Goal: Task Accomplishment & Management: Manage account settings

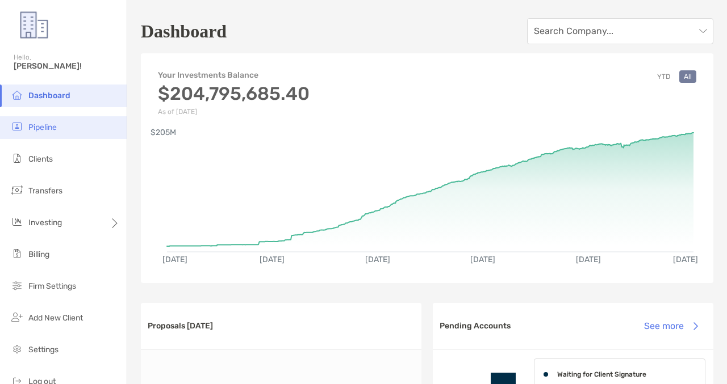
click at [64, 134] on li "Pipeline" at bounding box center [63, 127] width 127 height 23
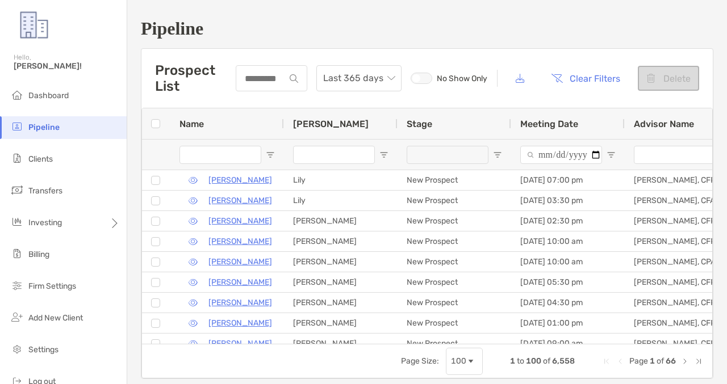
type input "**********"
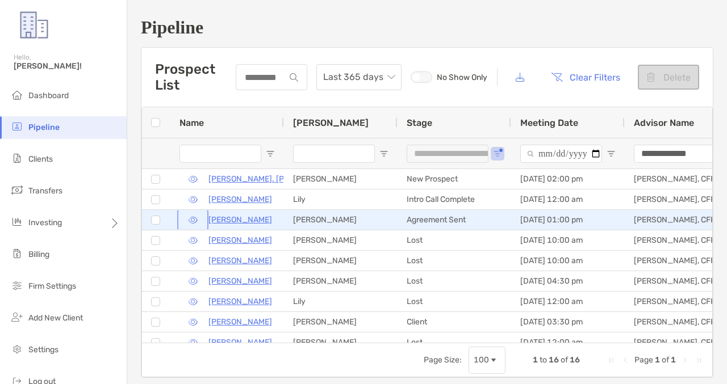
click at [195, 222] on button "button" at bounding box center [192, 220] width 27 height 16
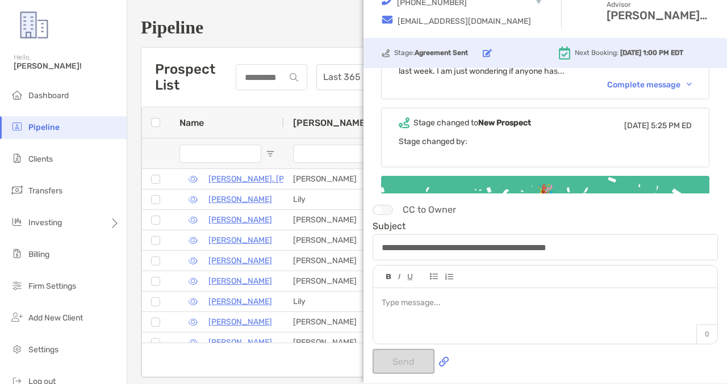
scroll to position [1798, 0]
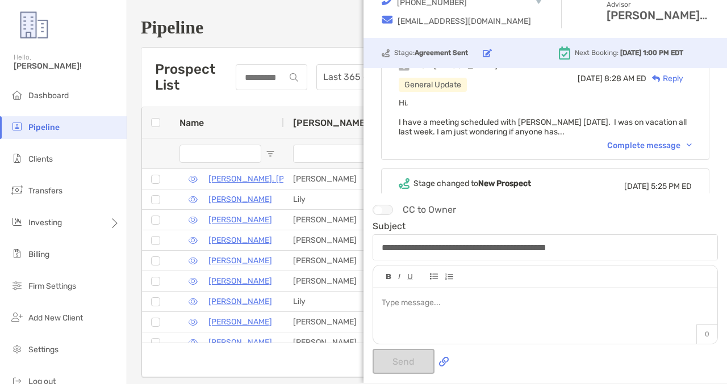
click at [641, 141] on div "Complete message" at bounding box center [649, 146] width 85 height 10
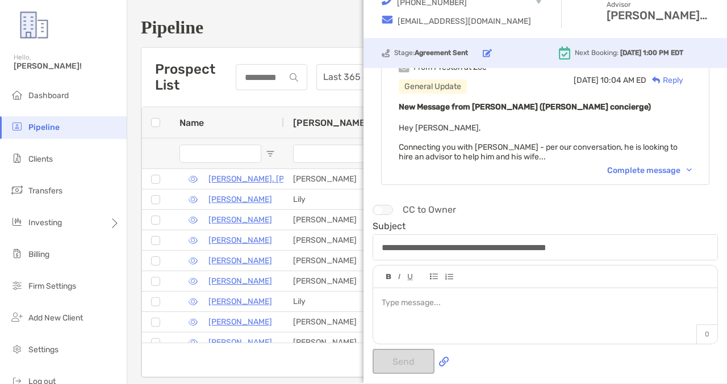
click at [636, 166] on div "Complete message" at bounding box center [649, 171] width 85 height 10
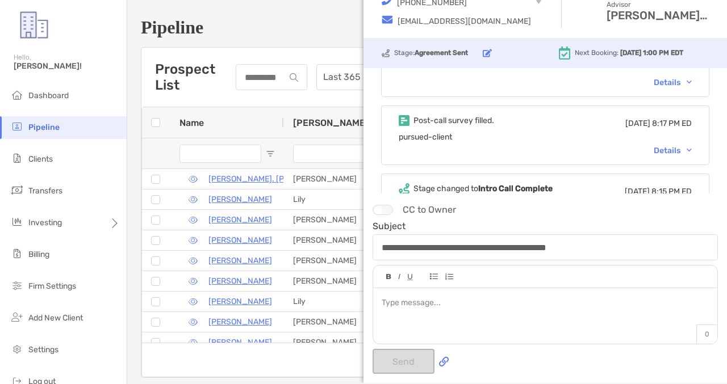
scroll to position [1423, 0]
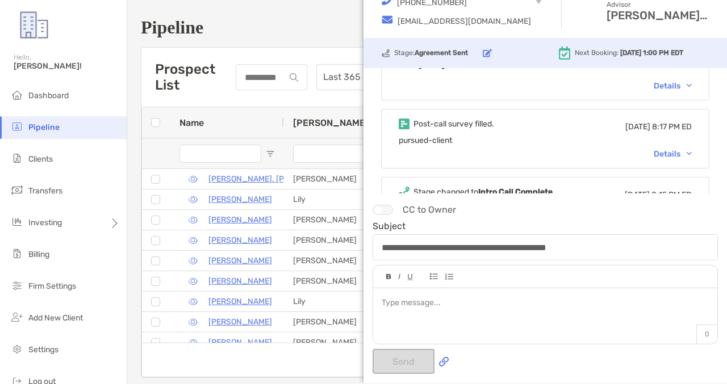
click at [656, 149] on div "Details" at bounding box center [673, 154] width 38 height 10
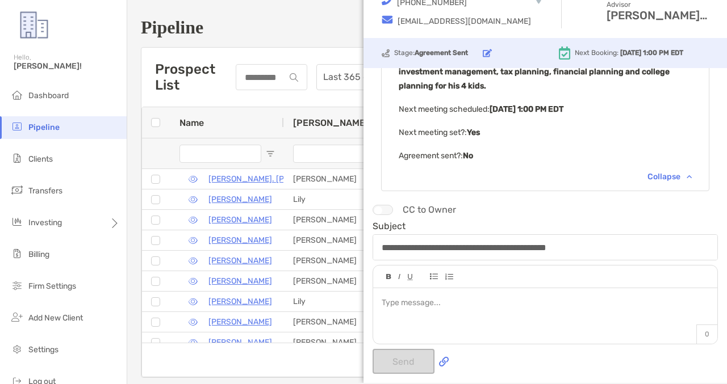
scroll to position [1612, 0]
click at [652, 172] on div "Collapse" at bounding box center [669, 177] width 44 height 10
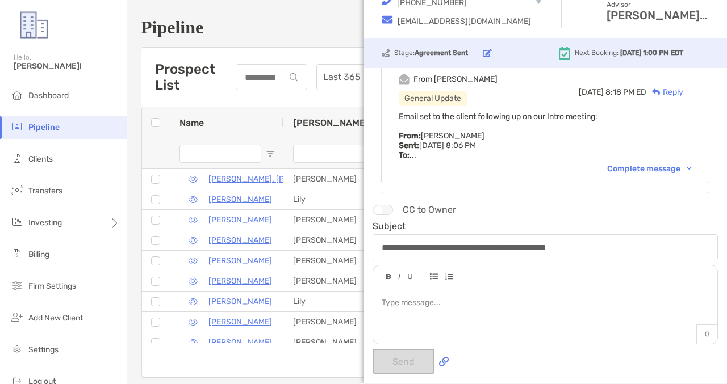
scroll to position [1269, 0]
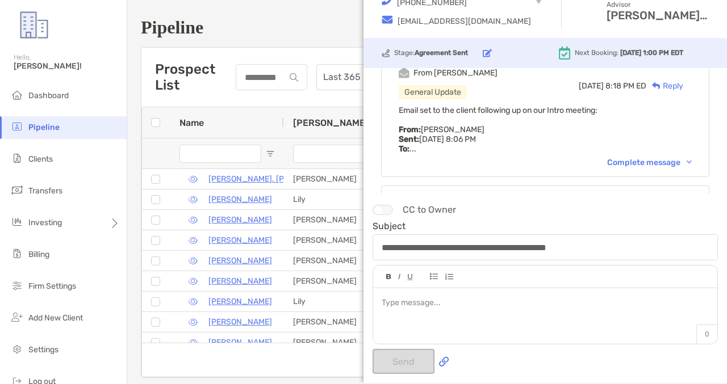
click at [622, 158] on div "Complete message" at bounding box center [649, 163] width 85 height 10
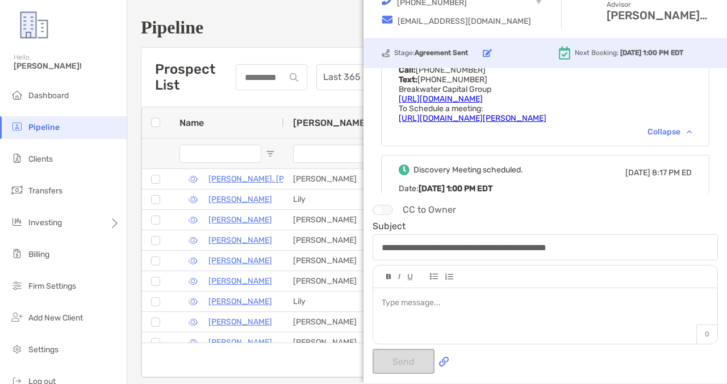
scroll to position [1636, 0]
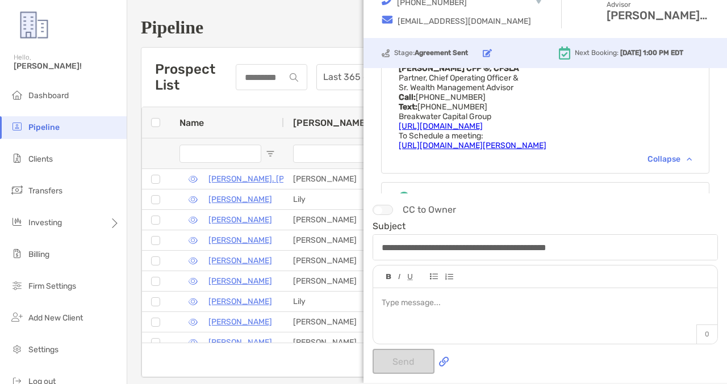
click at [650, 154] on div "Collapse" at bounding box center [669, 159] width 44 height 10
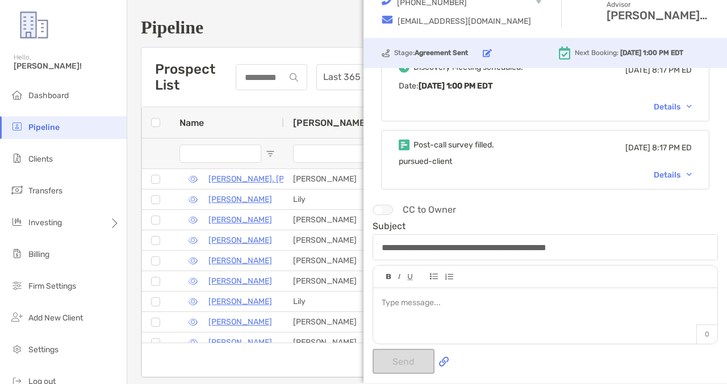
scroll to position [1401, 0]
click at [668, 172] on div "Details" at bounding box center [673, 177] width 38 height 10
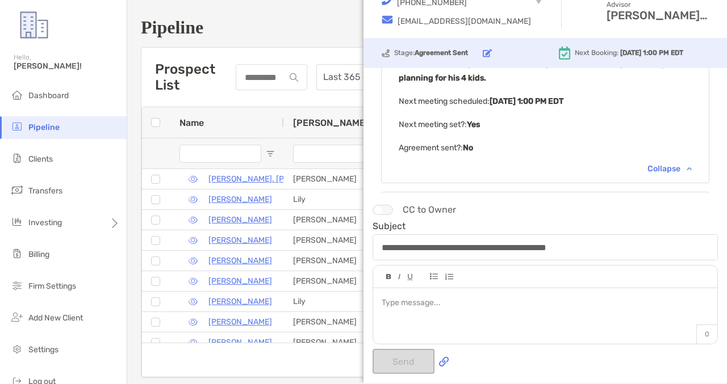
scroll to position [1620, 0]
click at [659, 163] on div "Collapse" at bounding box center [669, 168] width 44 height 10
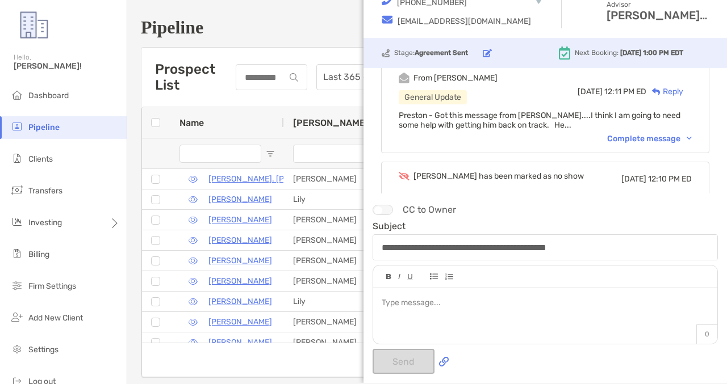
scroll to position [562, 0]
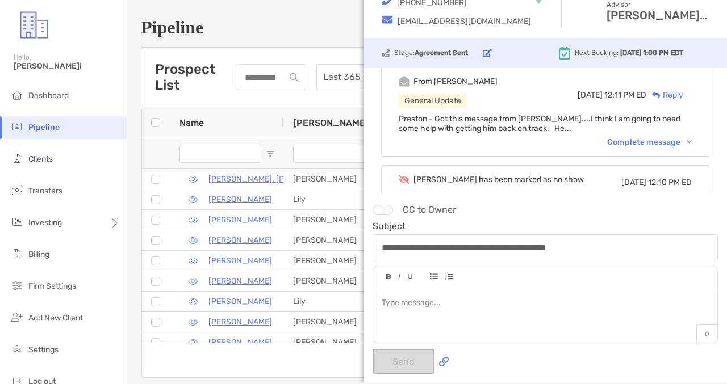
click at [642, 137] on div "Complete message" at bounding box center [649, 142] width 85 height 10
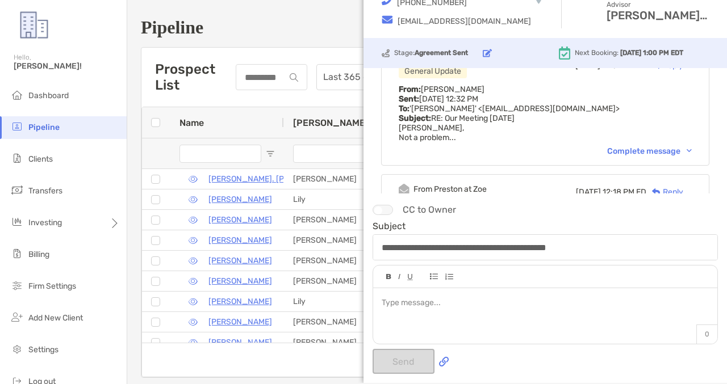
scroll to position [238, 0]
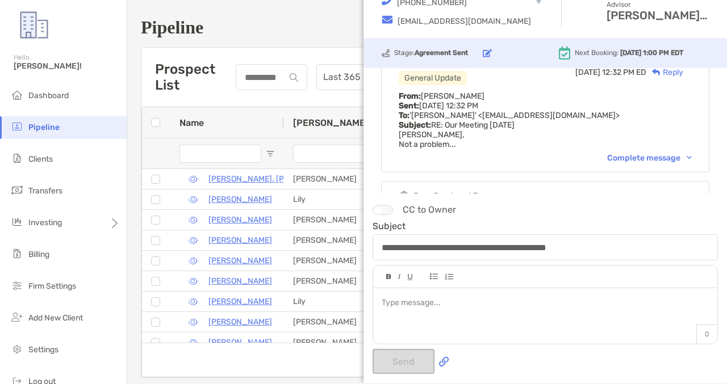
click at [619, 155] on div "Complete message" at bounding box center [649, 158] width 85 height 10
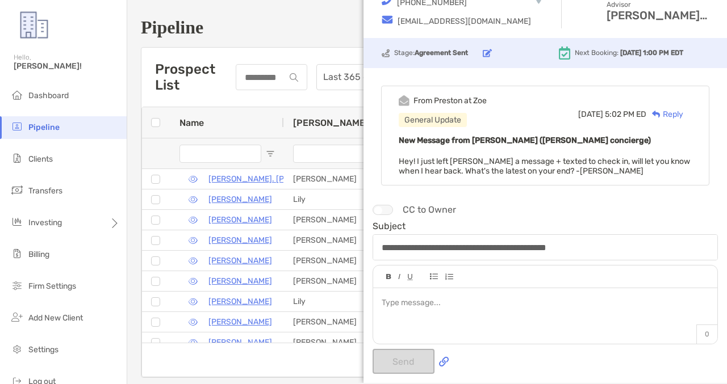
scroll to position [0, 0]
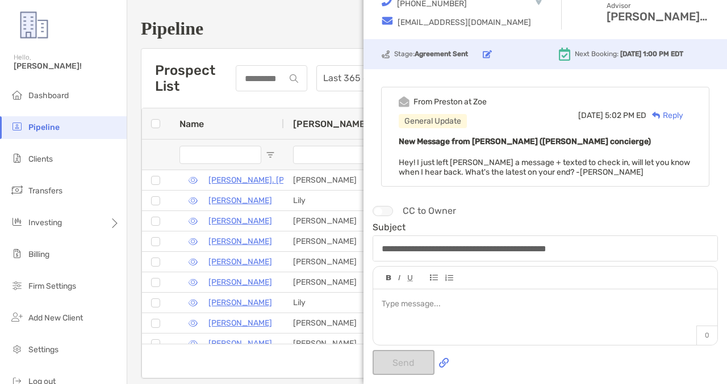
click at [319, 50] on div "Prospect List Last 365 days No Show Only Clear Filters Delete" at bounding box center [426, 78] width 571 height 59
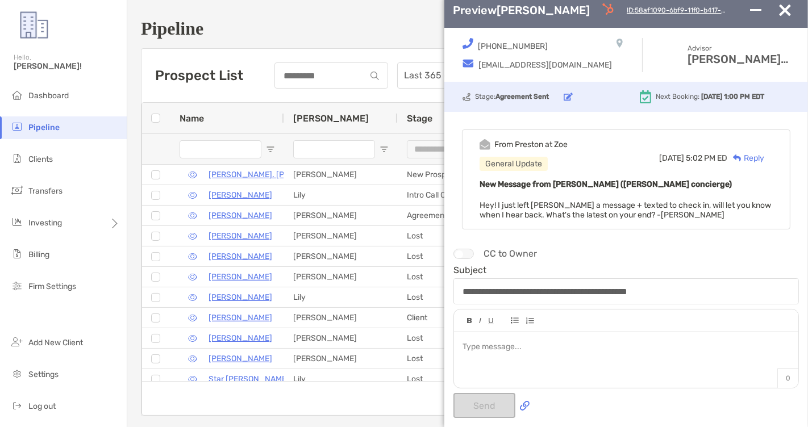
click at [726, 11] on img "button" at bounding box center [785, 10] width 12 height 11
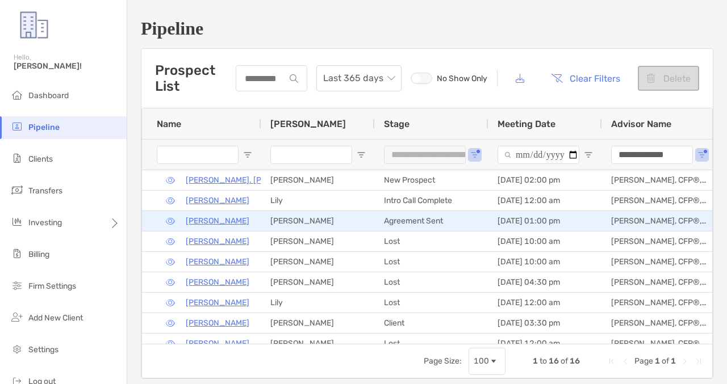
scroll to position [0, 37]
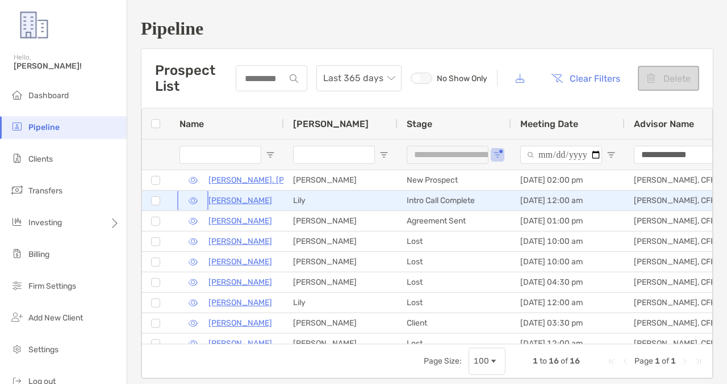
click at [193, 200] on button "button" at bounding box center [192, 201] width 27 height 16
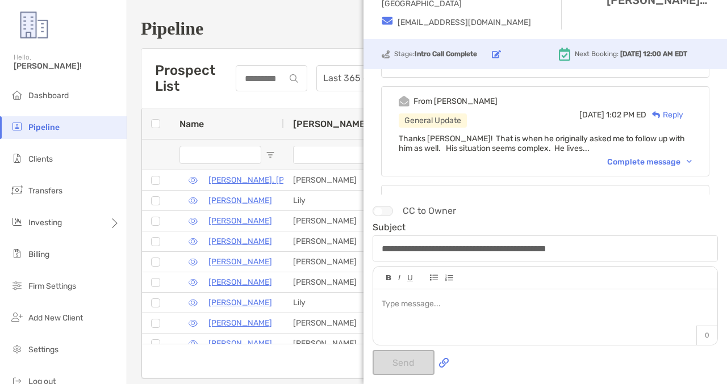
click at [628, 158] on div "Complete message" at bounding box center [649, 162] width 85 height 10
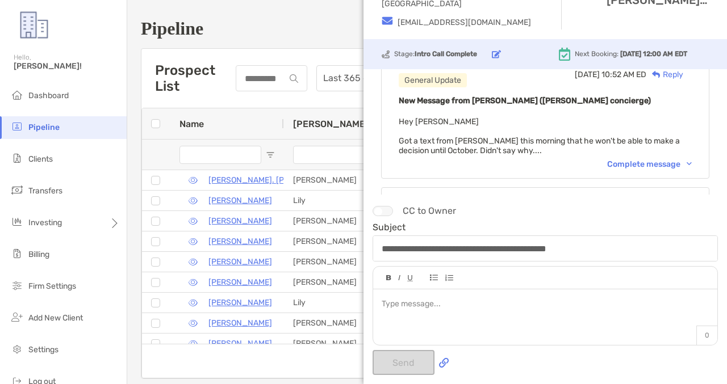
click at [627, 160] on div "Complete message" at bounding box center [649, 165] width 85 height 10
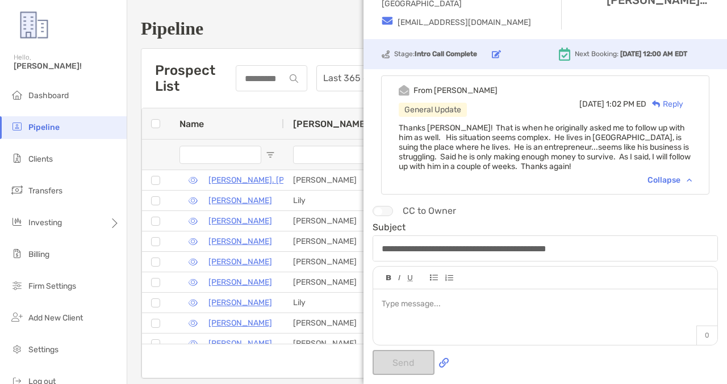
click at [663, 178] on div "Collapse" at bounding box center [669, 180] width 44 height 10
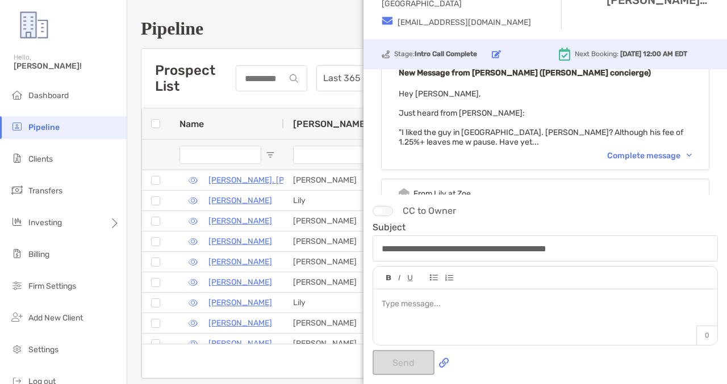
click at [623, 151] on div "Complete message" at bounding box center [649, 156] width 85 height 10
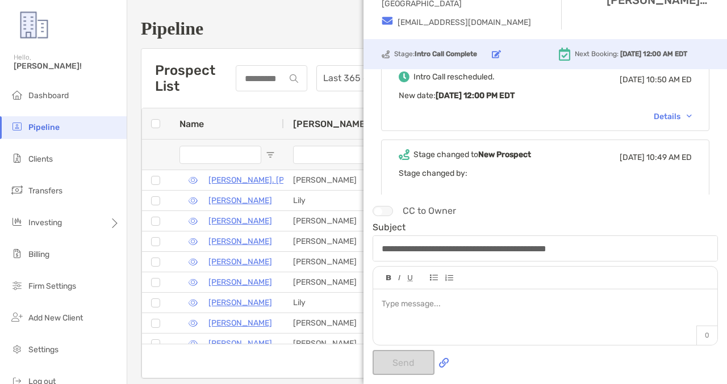
scroll to position [2109, 0]
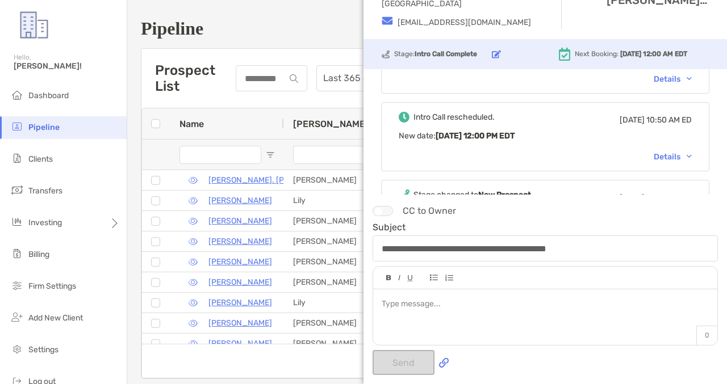
click at [660, 152] on div "Details" at bounding box center [673, 157] width 38 height 10
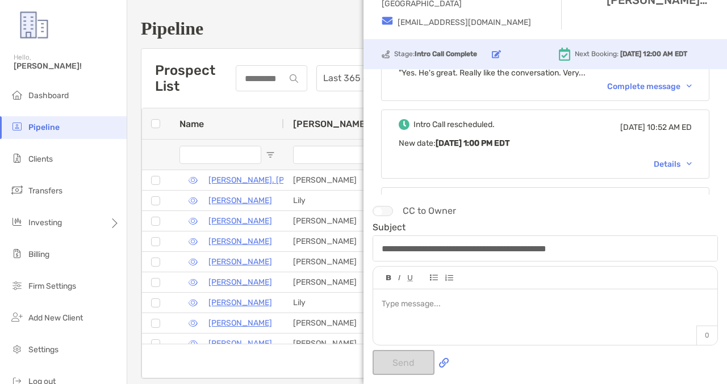
scroll to position [1899, 0]
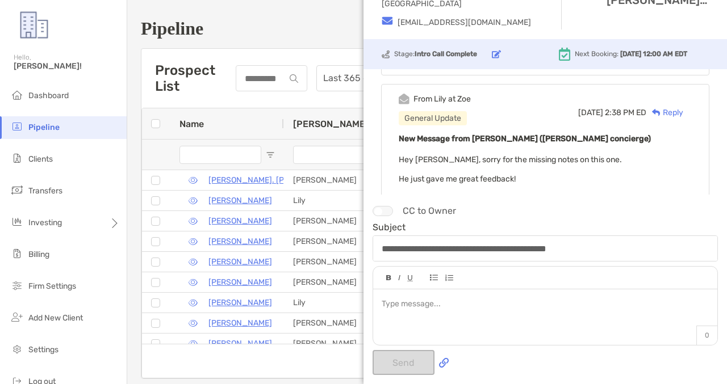
click at [650, 207] on div "Complete message" at bounding box center [649, 212] width 85 height 10
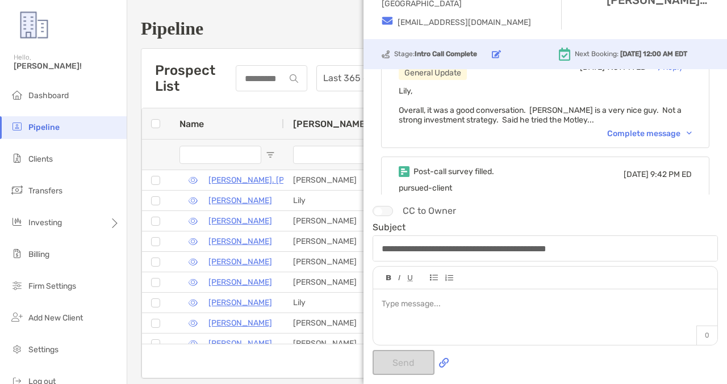
scroll to position [1598, 0]
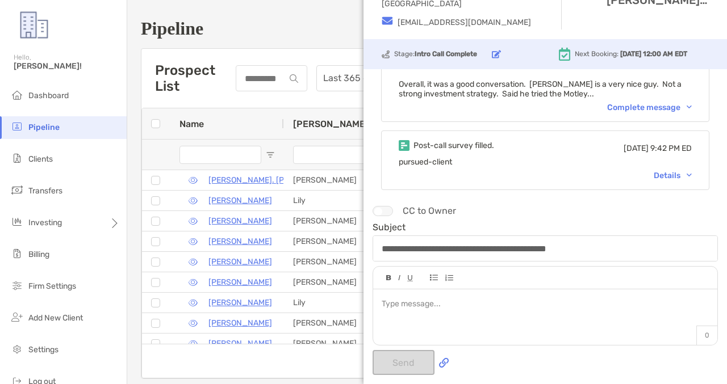
click at [659, 171] on div "Details" at bounding box center [673, 176] width 38 height 10
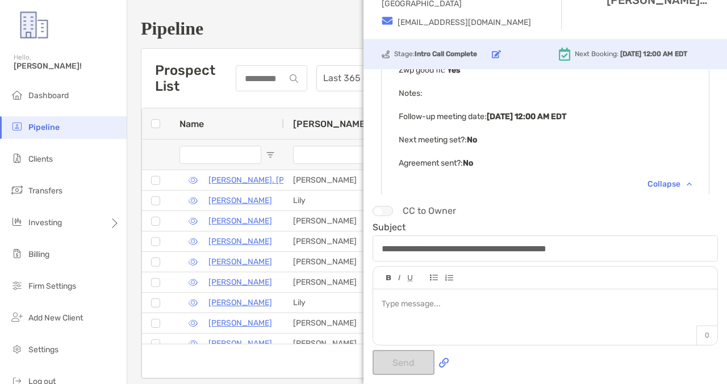
scroll to position [1691, 0]
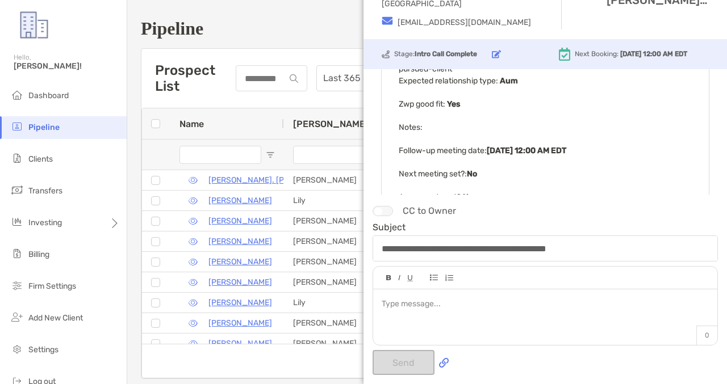
click at [662, 214] on div "Collapse" at bounding box center [669, 219] width 44 height 10
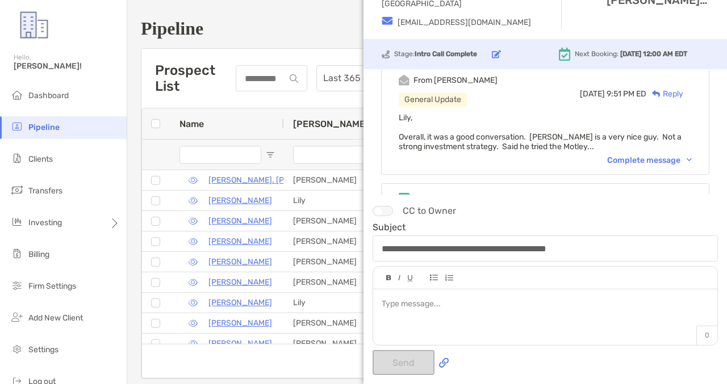
scroll to position [1543, 0]
click at [655, 157] on div "Complete message" at bounding box center [649, 162] width 85 height 10
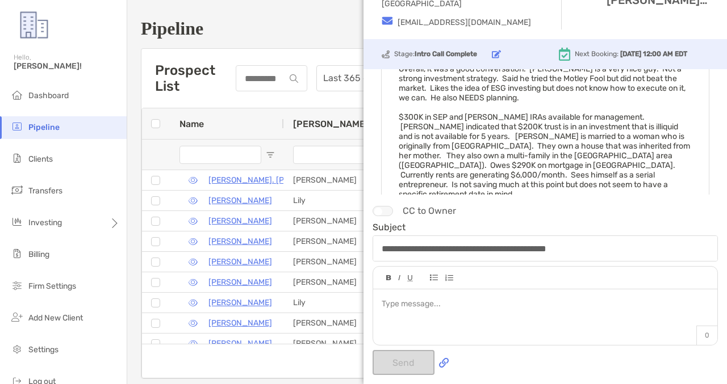
scroll to position [1612, 0]
click at [589, 156] on div "Lily, Overall, it was a good conversation. Shaun is a very nice guy. Not a stro…" at bounding box center [545, 152] width 293 height 212
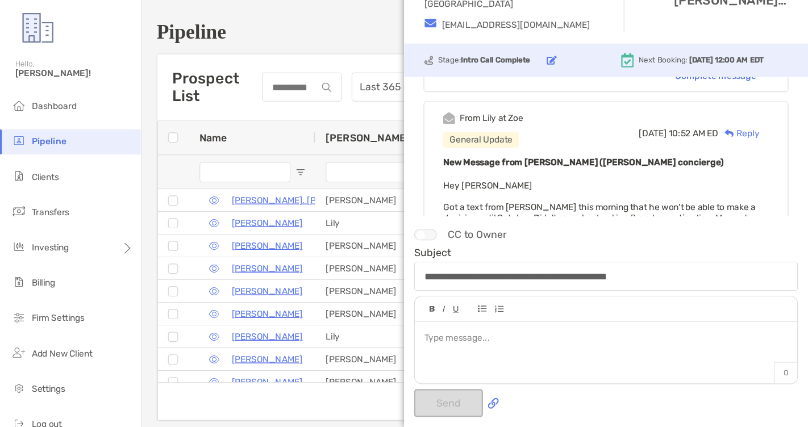
scroll to position [0, 0]
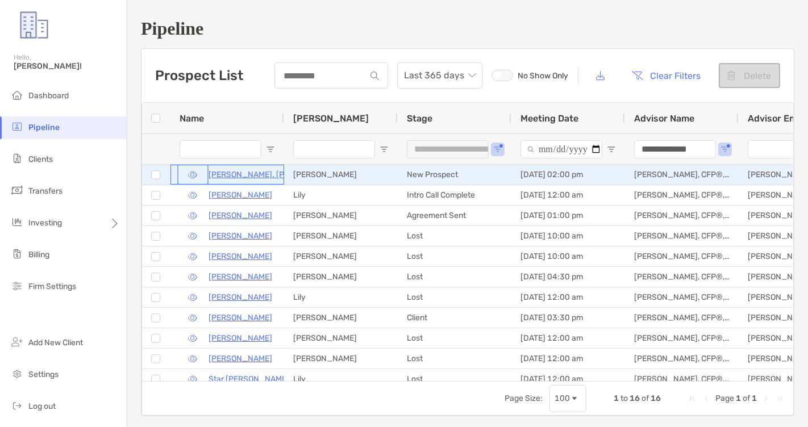
click at [195, 174] on button "button" at bounding box center [192, 174] width 27 height 16
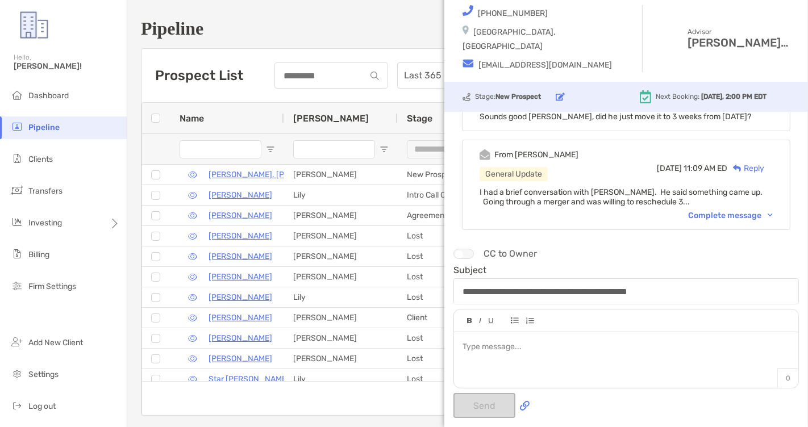
scroll to position [160, 0]
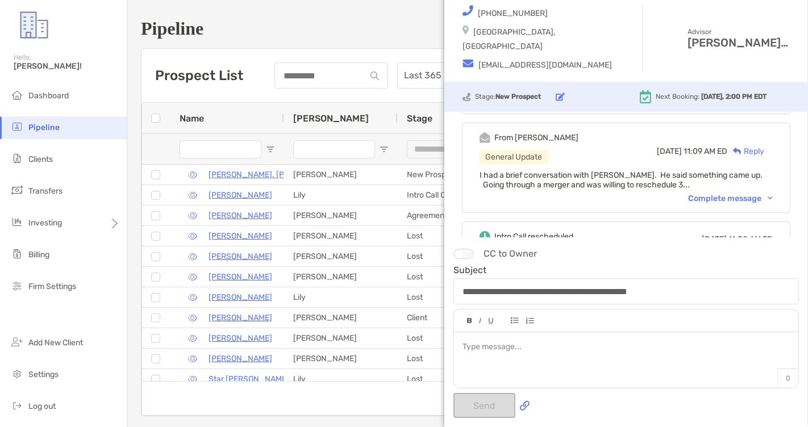
click at [724, 194] on div "Complete message" at bounding box center [730, 199] width 85 height 10
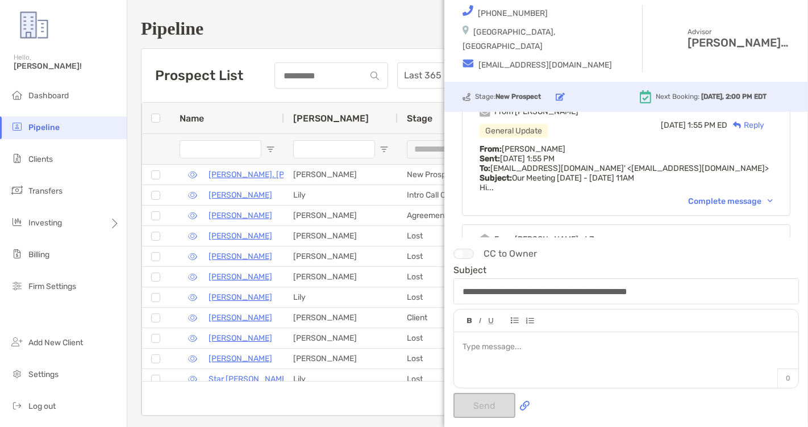
scroll to position [392, 0]
click at [711, 198] on div "Complete message" at bounding box center [730, 201] width 85 height 10
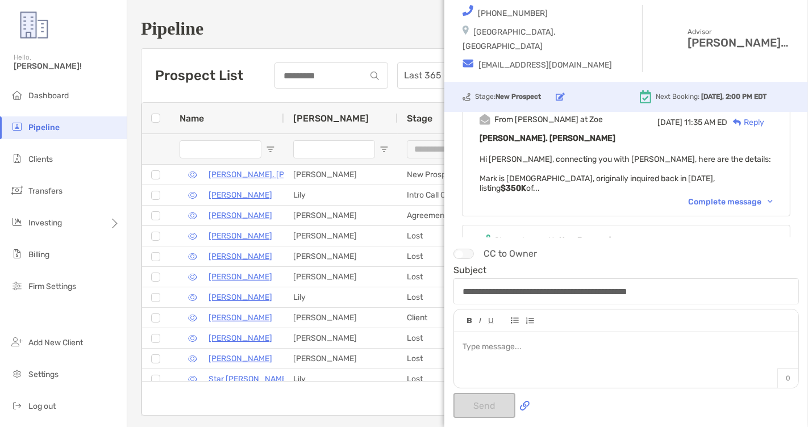
scroll to position [905, 0]
click at [726, 198] on div "Complete message" at bounding box center [730, 201] width 85 height 10
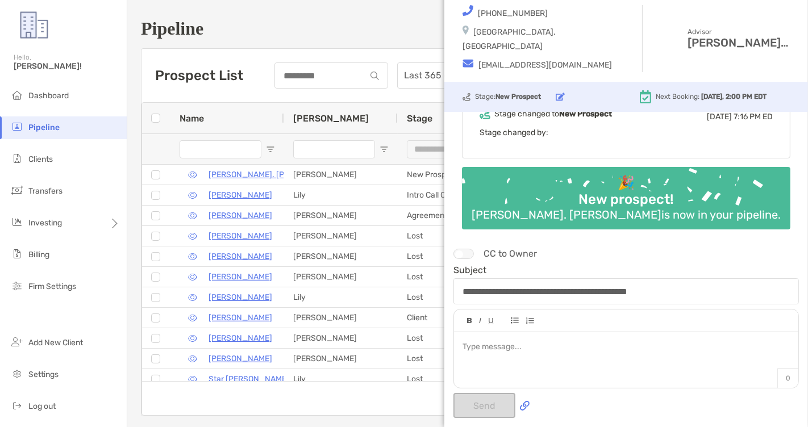
scroll to position [1127, 0]
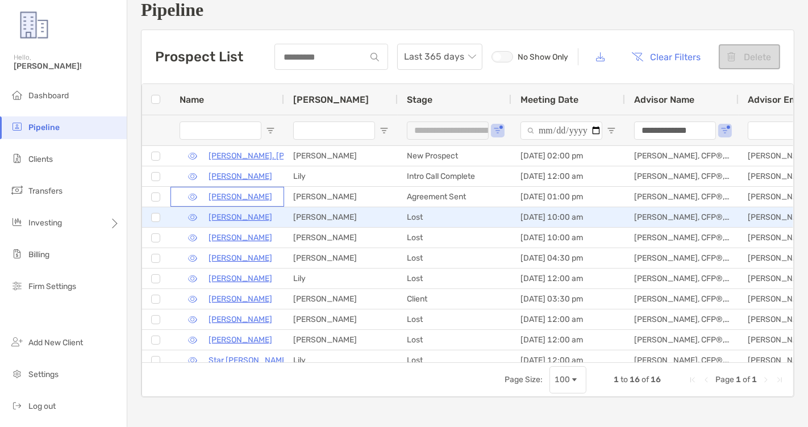
scroll to position [15, 0]
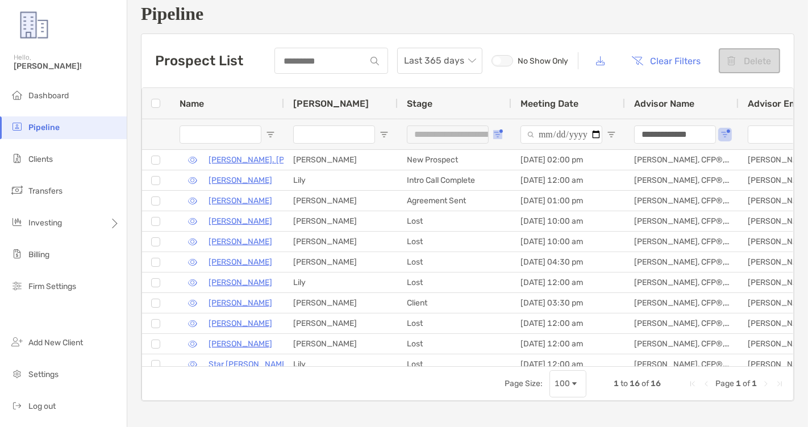
click at [498, 135] on span "Open Filter Menu" at bounding box center [497, 134] width 9 height 9
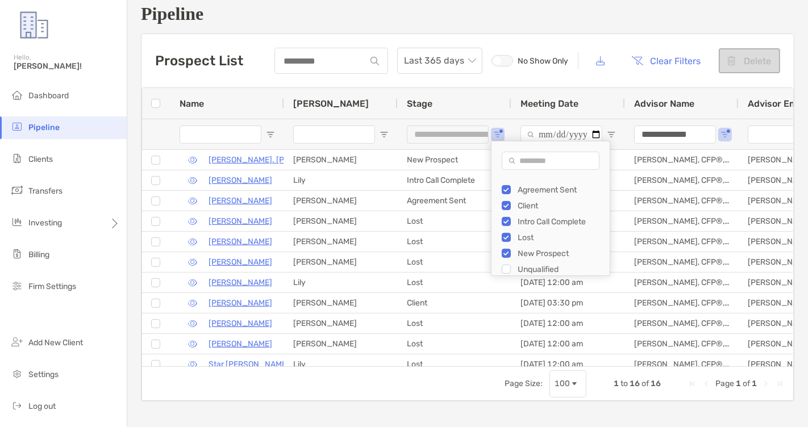
scroll to position [16, 0]
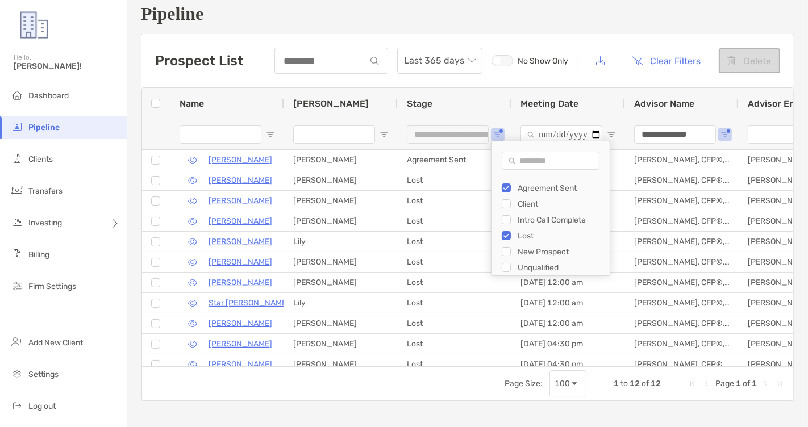
type input "********"
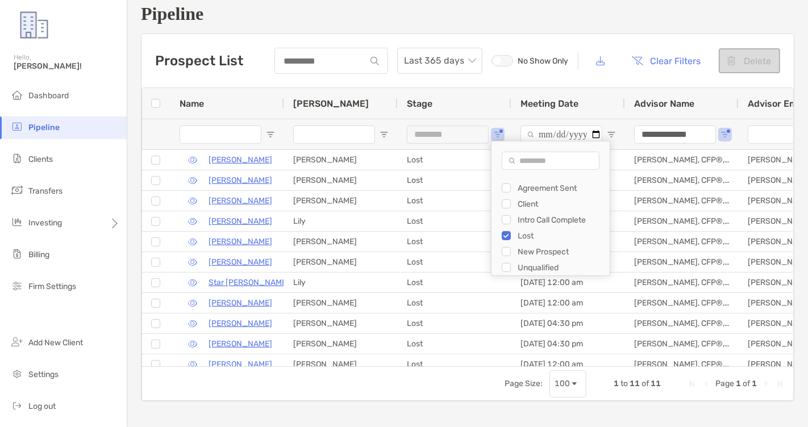
scroll to position [15, 0]
click at [468, 30] on div "**********" at bounding box center [467, 202] width 680 height 434
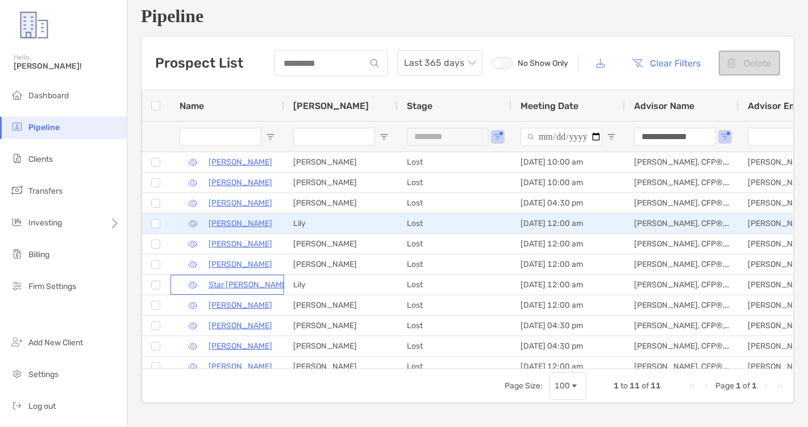
scroll to position [0, 0]
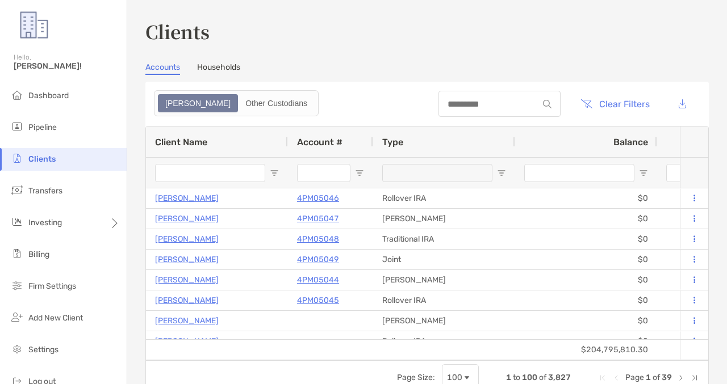
click at [310, 178] on input "Account # Filter Input" at bounding box center [323, 173] width 53 height 18
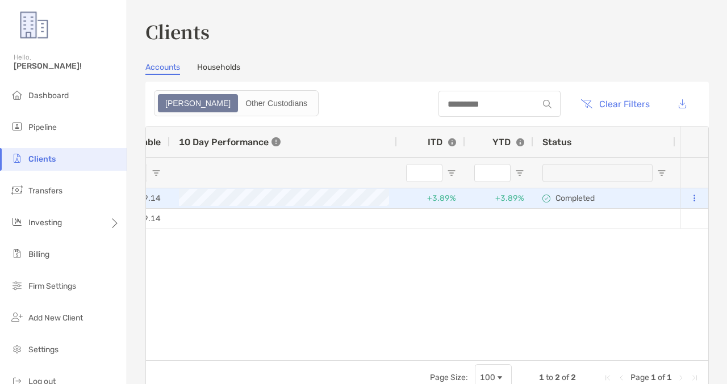
scroll to position [0, 1045]
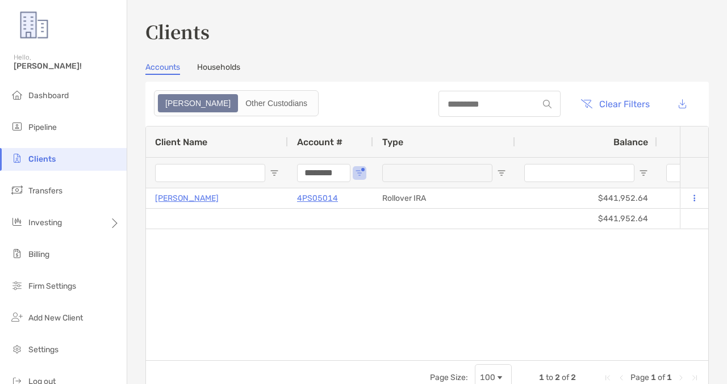
type input "********"
click at [613, 108] on button "Clear Filters" at bounding box center [615, 103] width 86 height 25
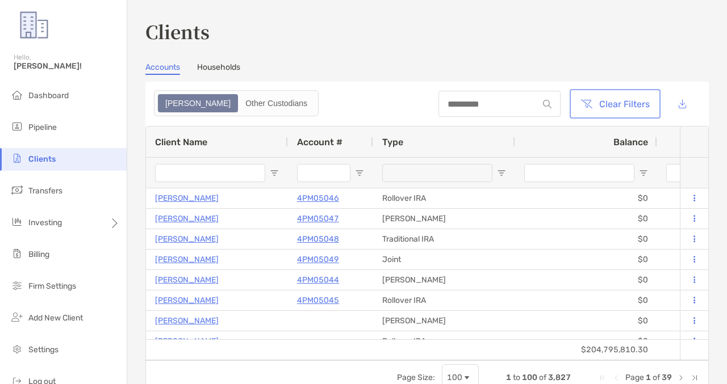
click at [590, 101] on button "Clear Filters" at bounding box center [615, 103] width 86 height 25
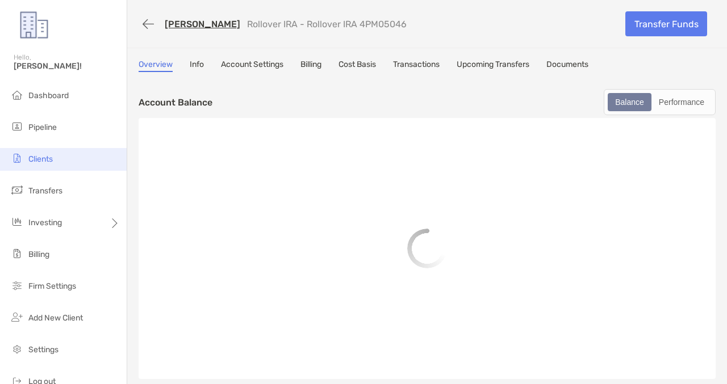
click at [50, 158] on span "Clients" at bounding box center [40, 159] width 24 height 10
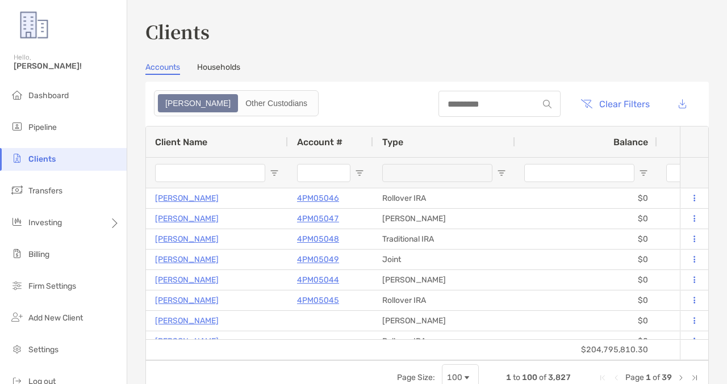
click at [393, 99] on header "Clear Filters" at bounding box center [426, 104] width 563 height 44
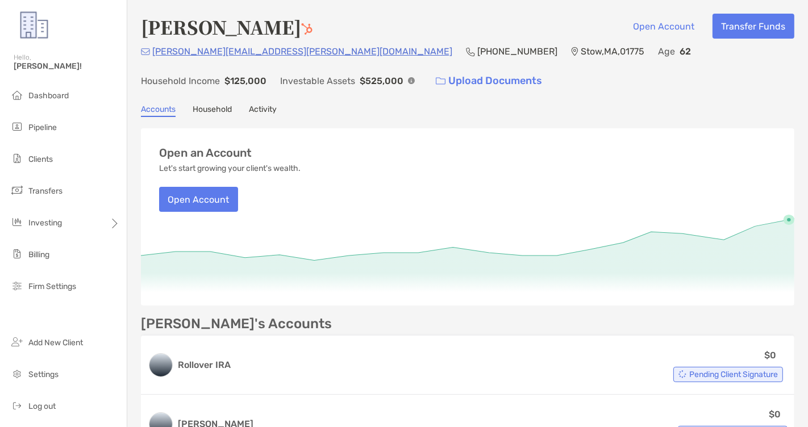
click at [269, 110] on link "Activity" at bounding box center [263, 111] width 28 height 12
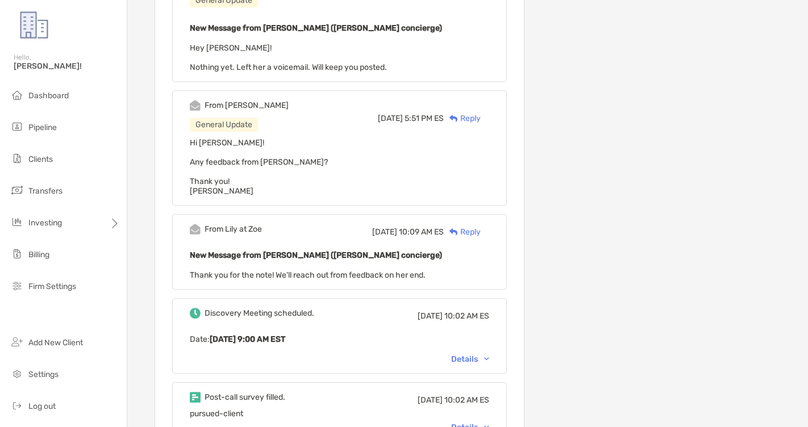
scroll to position [3260, 0]
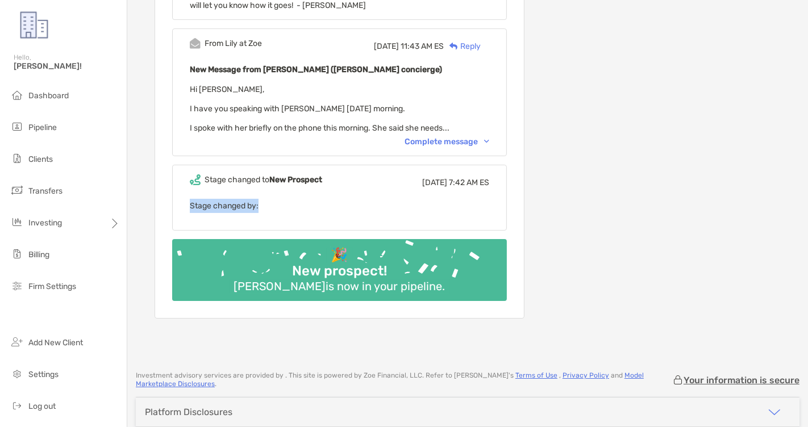
drag, startPoint x: 401, startPoint y: 148, endPoint x: 401, endPoint y: 167, distance: 19.3
click at [401, 167] on div "Stage changed to New Prospect Sat, Feb 1 7:42 AM ES Stage changed by:" at bounding box center [339, 198] width 335 height 66
click at [437, 137] on div "Complete message" at bounding box center [446, 142] width 85 height 10
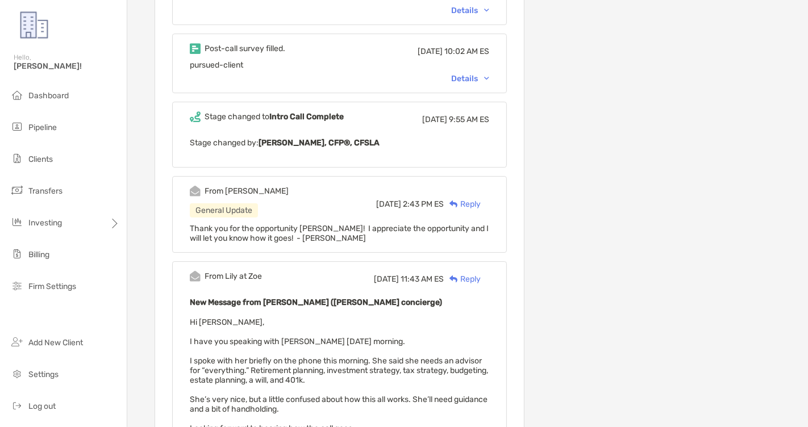
scroll to position [2948, 0]
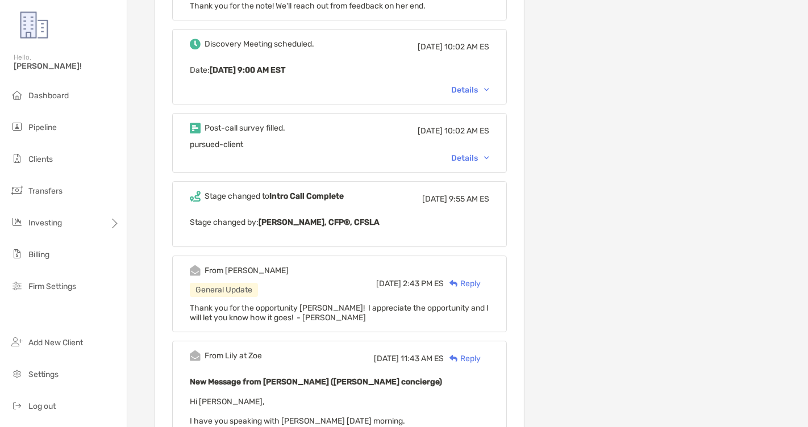
click at [479, 153] on div "Details" at bounding box center [470, 158] width 38 height 10
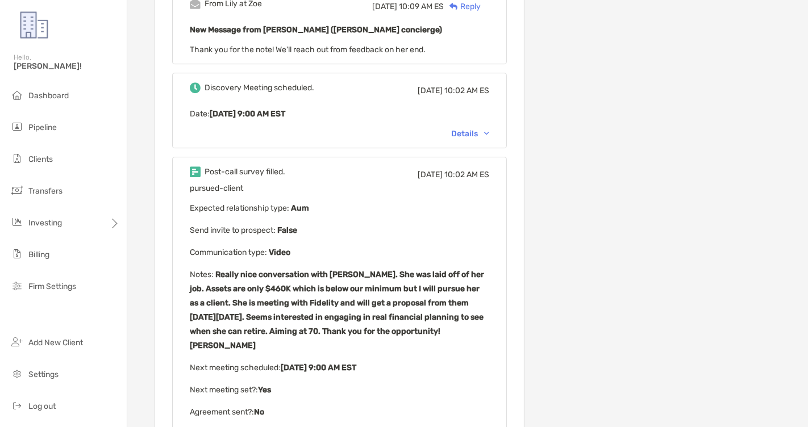
scroll to position [2897, 0]
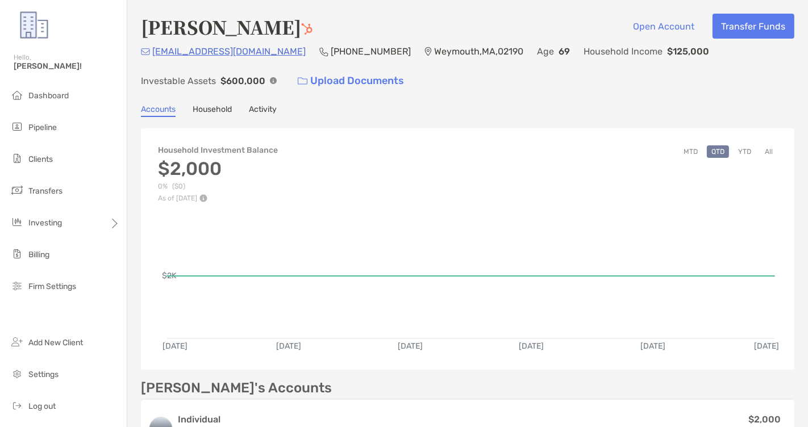
click at [258, 115] on link "Activity" at bounding box center [263, 111] width 28 height 12
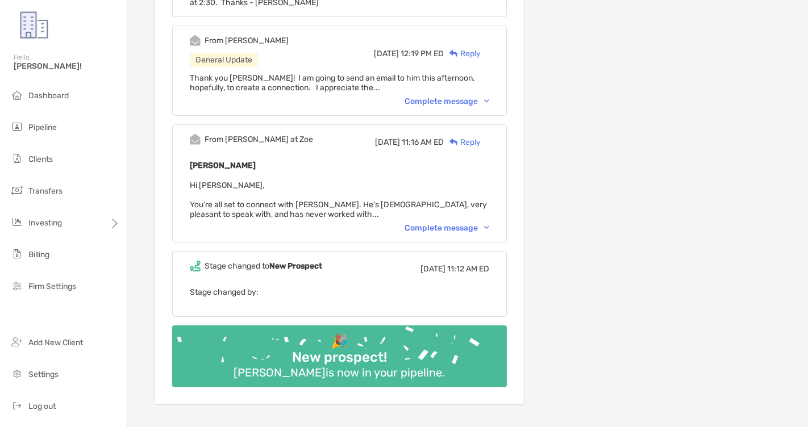
scroll to position [3380, 0]
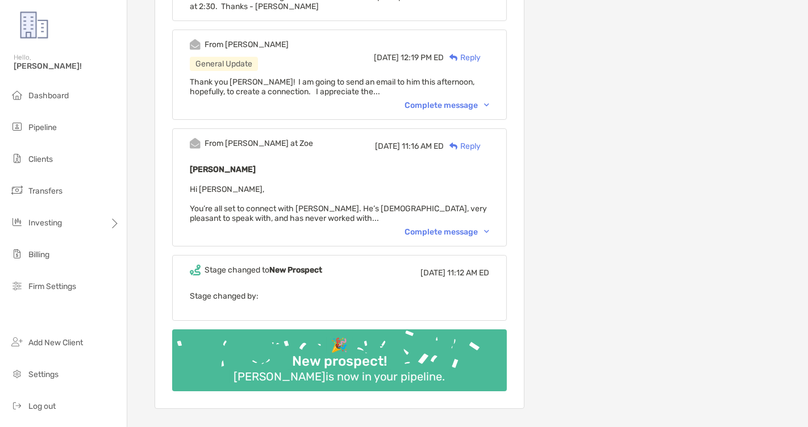
click at [475, 227] on div "Complete message" at bounding box center [446, 232] width 85 height 10
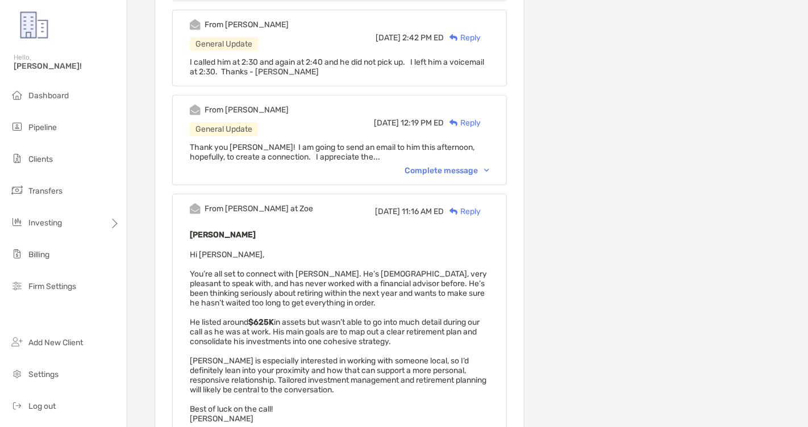
scroll to position [3302, 0]
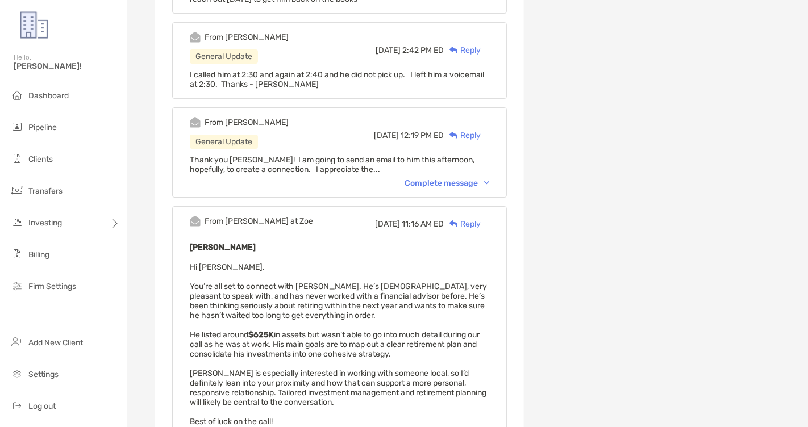
click at [457, 178] on div "Complete message" at bounding box center [446, 183] width 85 height 10
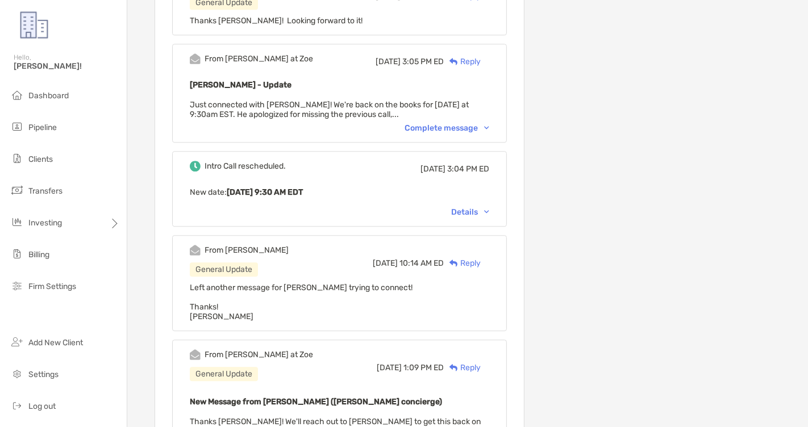
scroll to position [2471, 0]
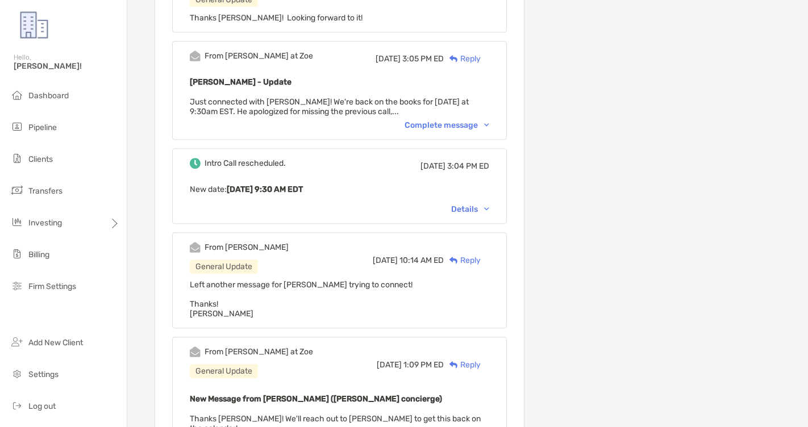
click at [477, 120] on div "Complete message" at bounding box center [446, 125] width 85 height 10
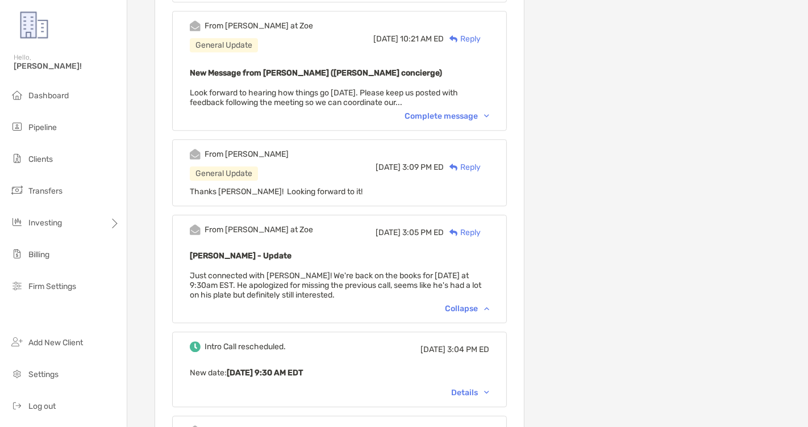
scroll to position [2296, 0]
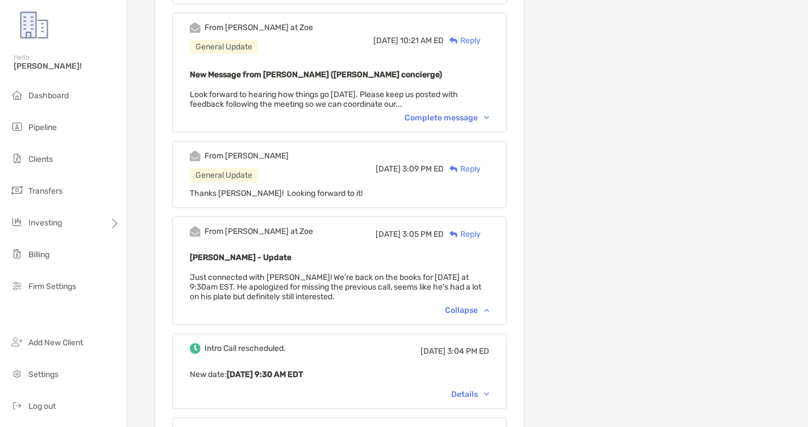
click at [456, 113] on div "Complete message" at bounding box center [446, 118] width 85 height 10
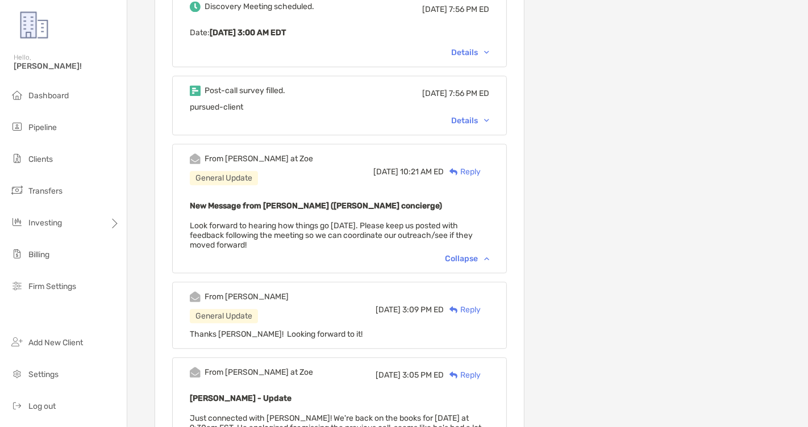
scroll to position [2164, 0]
click at [469, 116] on div "Details" at bounding box center [470, 121] width 38 height 10
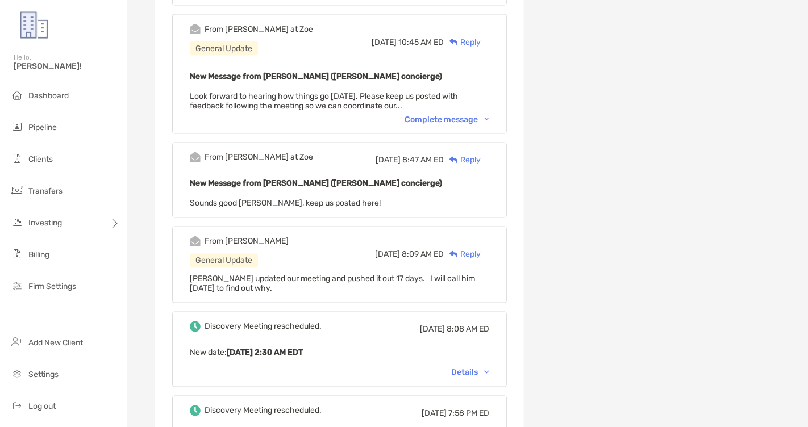
scroll to position [1675, 0]
click at [469, 115] on div "Complete message" at bounding box center [446, 120] width 85 height 10
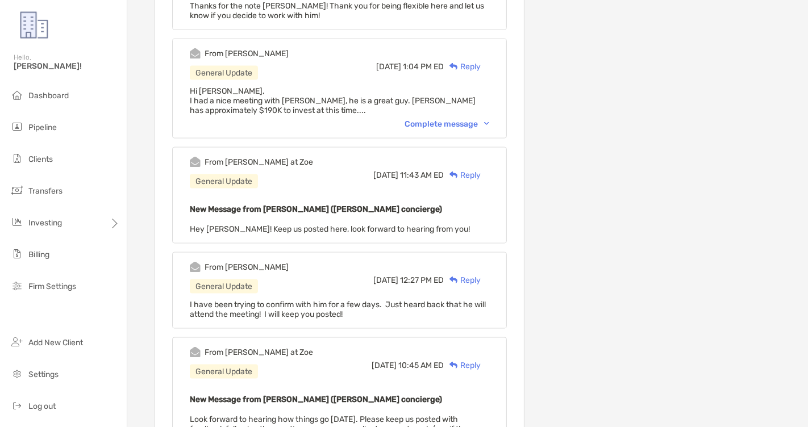
scroll to position [1351, 0]
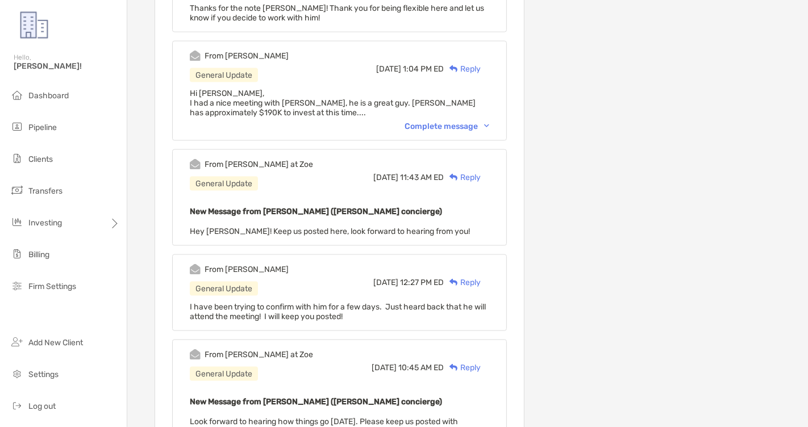
click at [462, 122] on div "Complete message" at bounding box center [446, 127] width 85 height 10
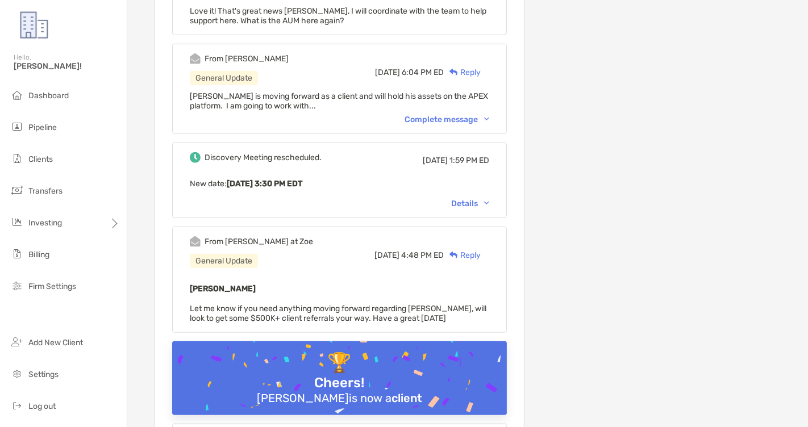
scroll to position [705, 0]
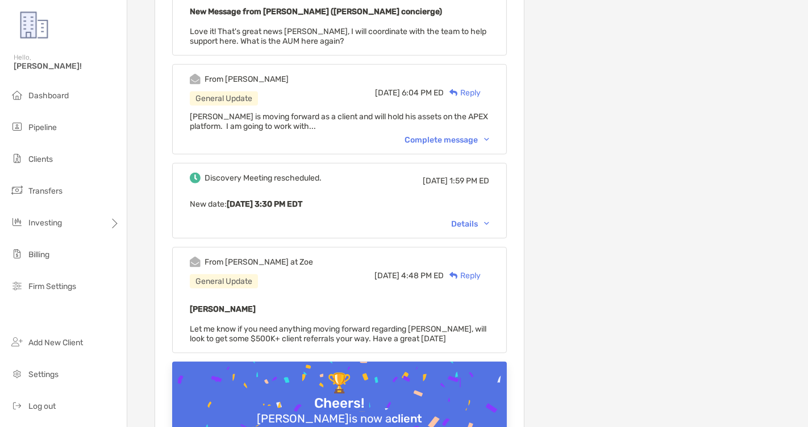
click at [474, 135] on div "Complete message" at bounding box center [446, 140] width 85 height 10
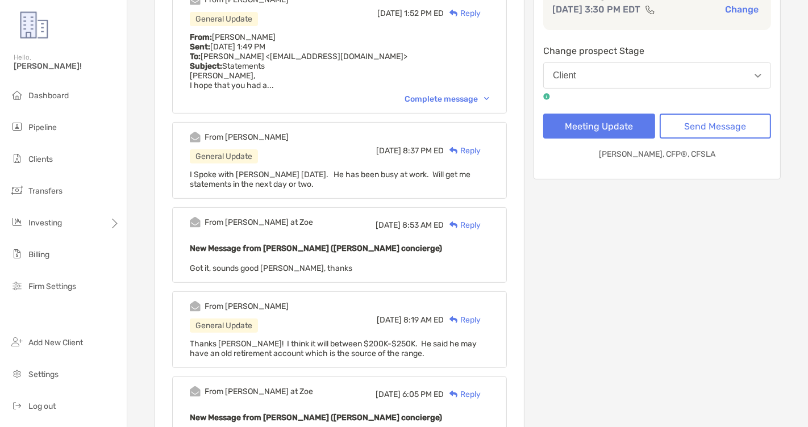
scroll to position [298, 0]
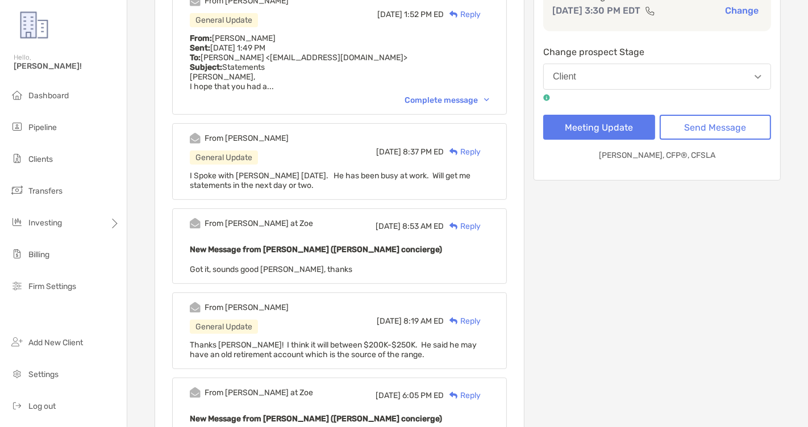
click at [461, 98] on div "Complete message" at bounding box center [446, 100] width 85 height 10
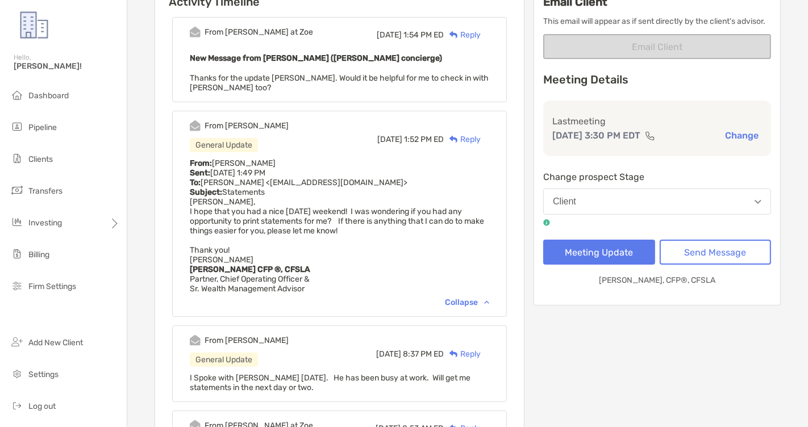
scroll to position [174, 0]
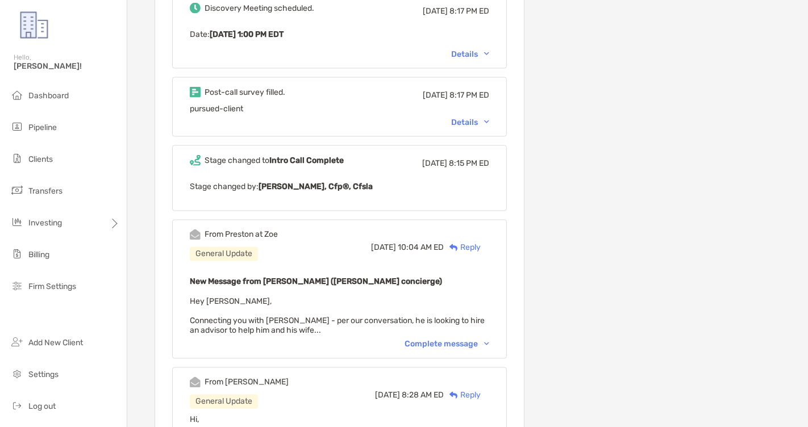
scroll to position [1926, 0]
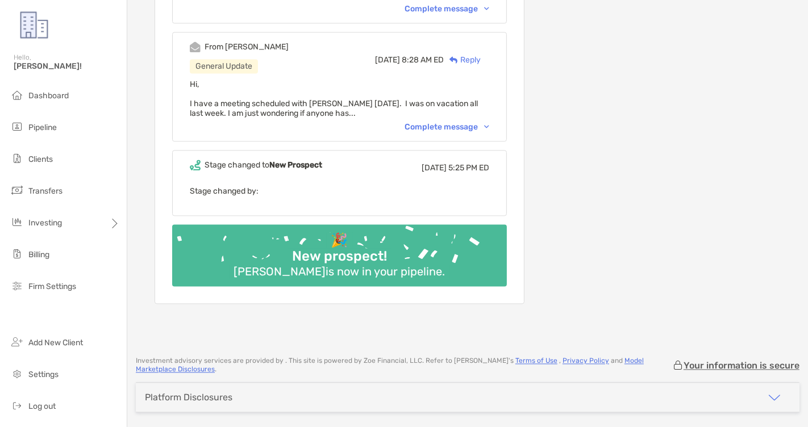
click at [443, 122] on div "Complete message" at bounding box center [446, 127] width 85 height 10
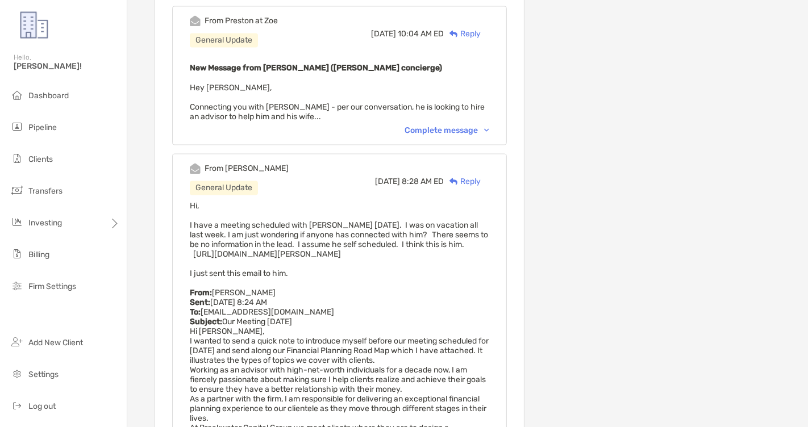
scroll to position [1803, 0]
click at [451, 107] on div "From [PERSON_NAME] at Zoe General Update [DATE] 10:04 AM ED Reply New Message f…" at bounding box center [339, 76] width 335 height 139
click at [449, 127] on div "Complete message" at bounding box center [446, 132] width 85 height 10
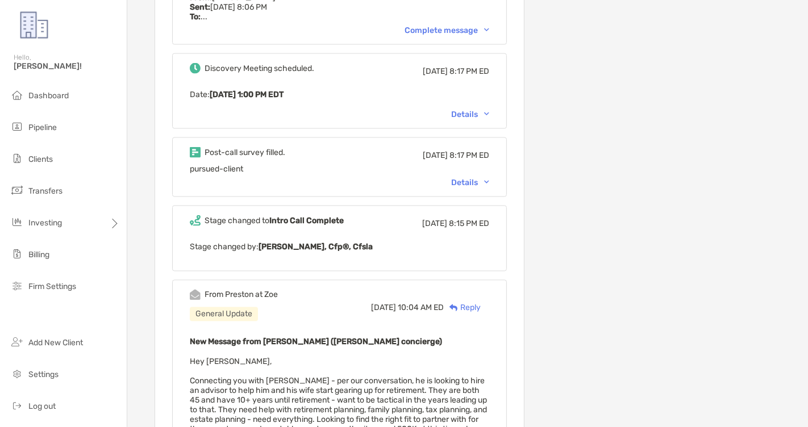
scroll to position [1528, 0]
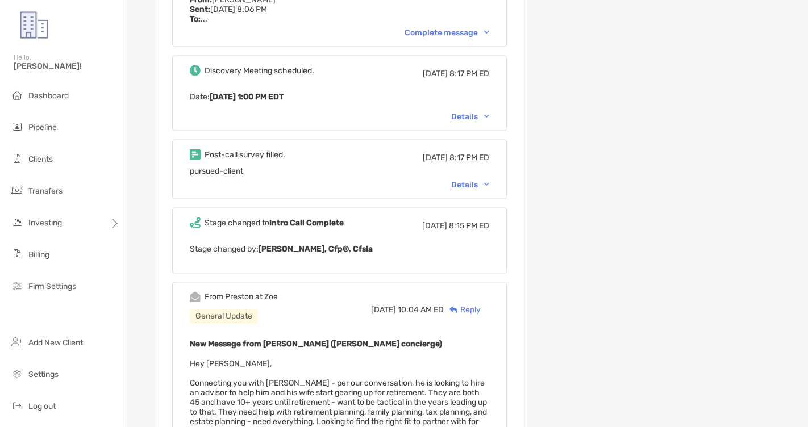
click at [474, 180] on div "Details" at bounding box center [470, 185] width 38 height 10
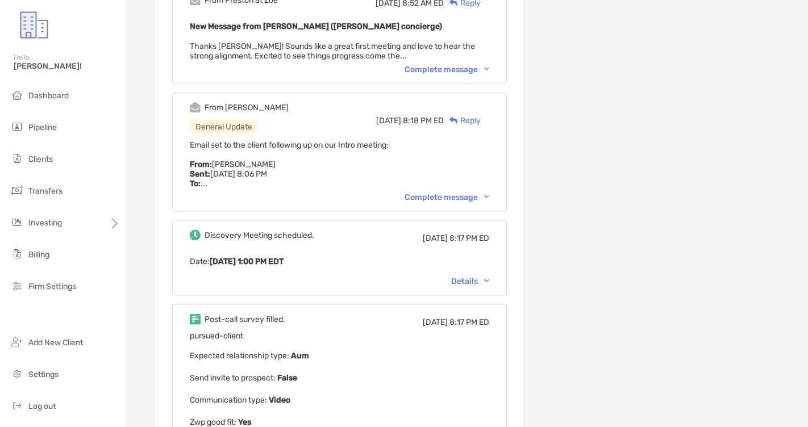
scroll to position [1354, 0]
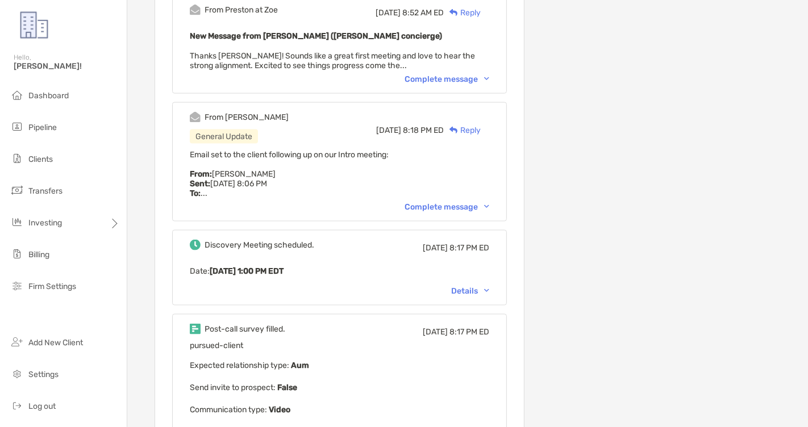
click at [467, 202] on div "Complete message" at bounding box center [446, 207] width 85 height 10
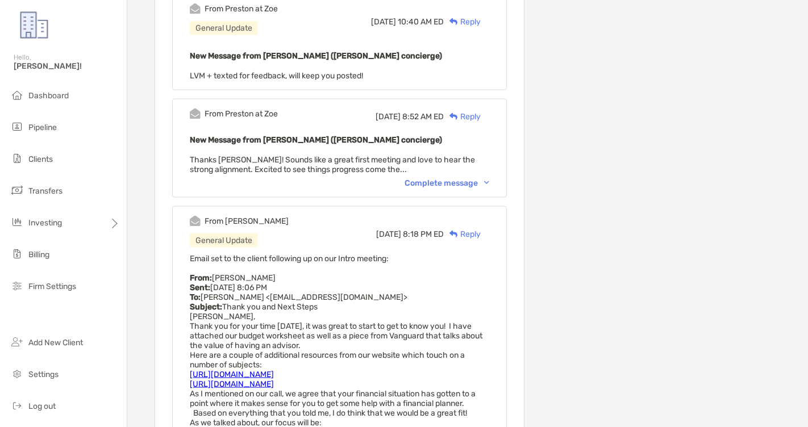
scroll to position [1247, 0]
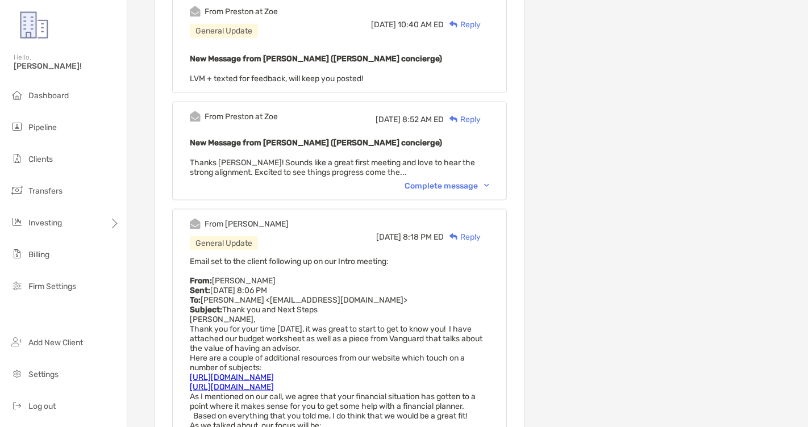
click at [455, 181] on div "Complete message" at bounding box center [446, 186] width 85 height 10
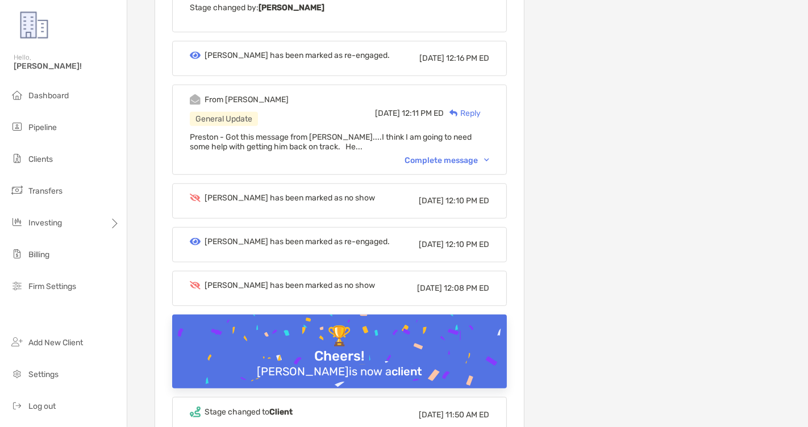
scroll to position [0, 0]
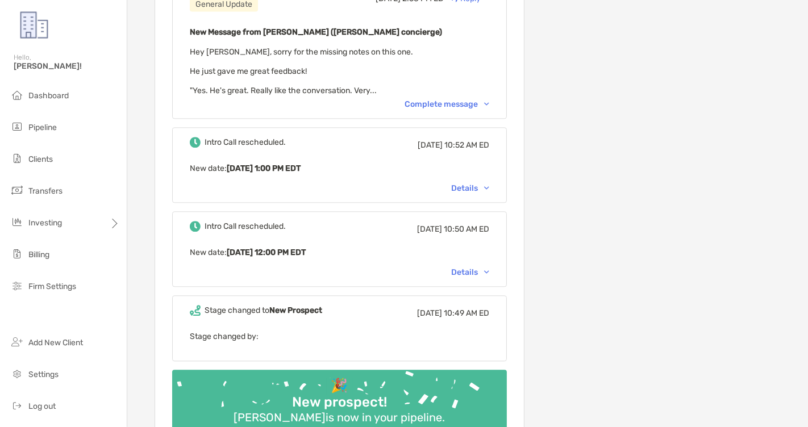
scroll to position [2110, 0]
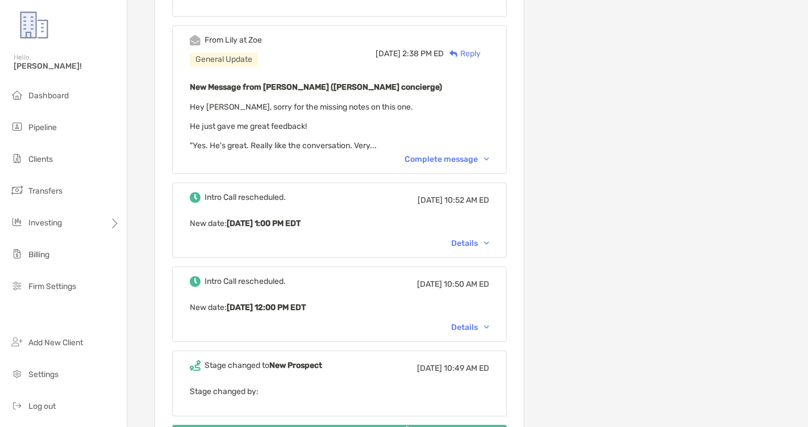
click at [463, 154] on div "Complete message" at bounding box center [446, 159] width 85 height 10
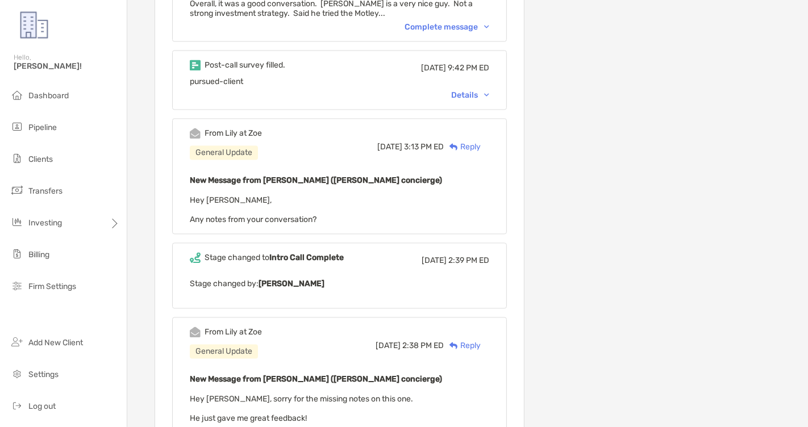
scroll to position [1764, 0]
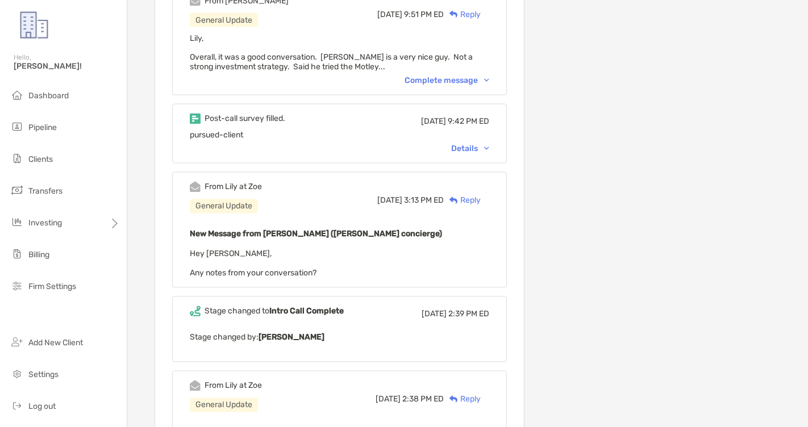
click at [474, 144] on div "Details" at bounding box center [470, 149] width 38 height 10
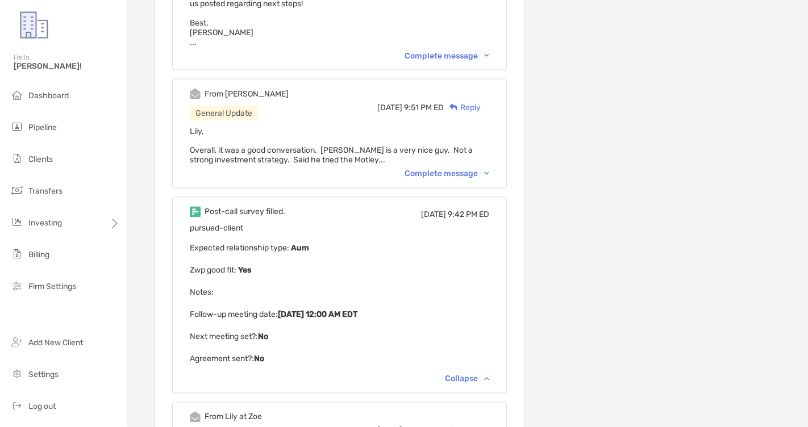
scroll to position [1670, 0]
click at [466, 140] on div "From Thomas General Update Tue, Aug 12 9:51 PM ED Reply Lily, Overall, it was a…" at bounding box center [339, 135] width 335 height 110
click at [469, 170] on div "Complete message" at bounding box center [446, 175] width 85 height 10
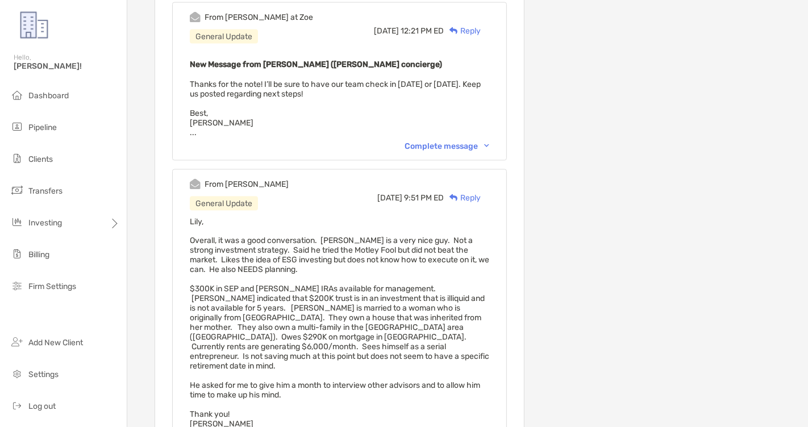
scroll to position [1562, 0]
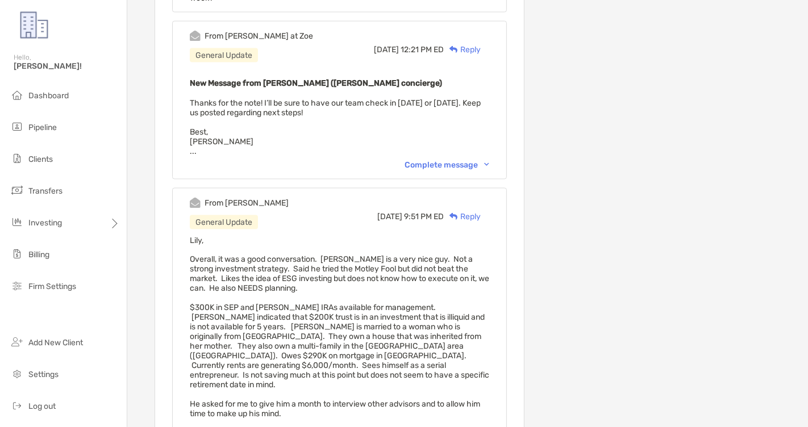
click at [445, 160] on div "Complete message" at bounding box center [446, 165] width 85 height 10
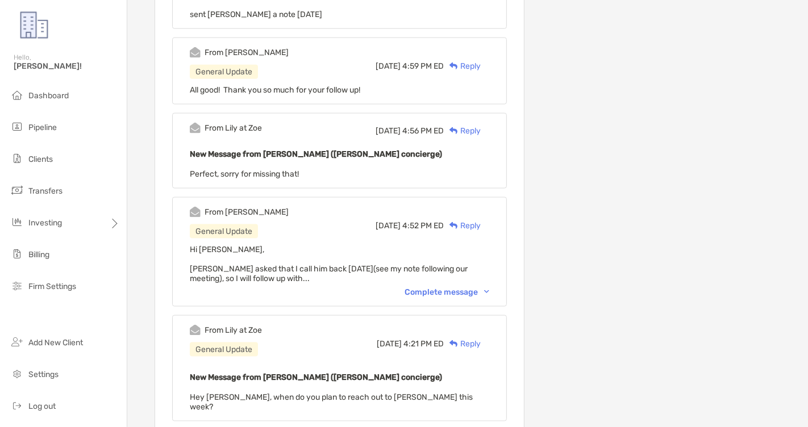
scroll to position [1157, 0]
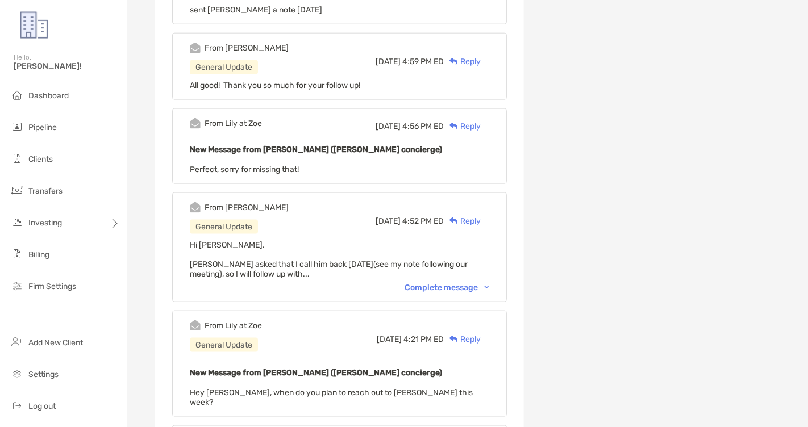
click at [441, 283] on div "Complete message" at bounding box center [446, 288] width 85 height 10
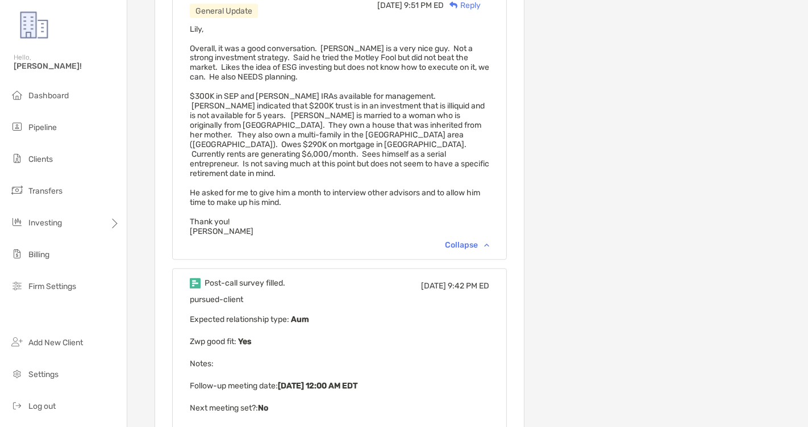
scroll to position [1762, 0]
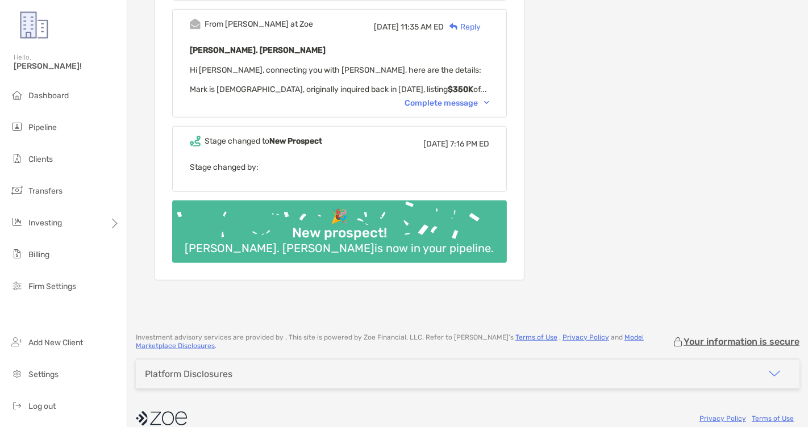
scroll to position [623, 0]
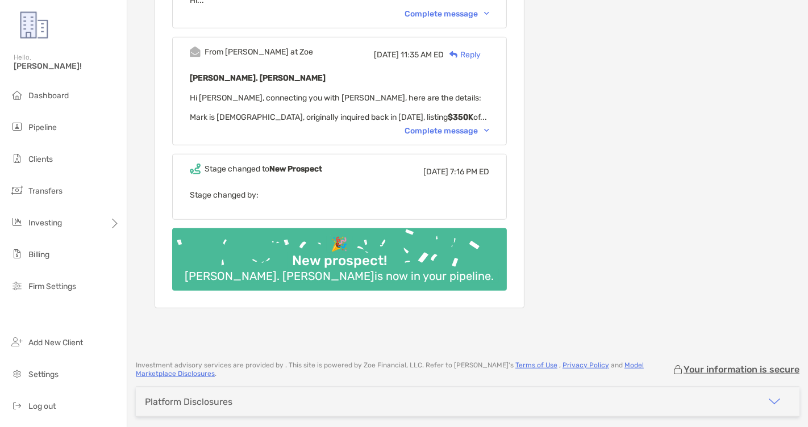
click at [469, 126] on div "Complete message" at bounding box center [446, 131] width 85 height 10
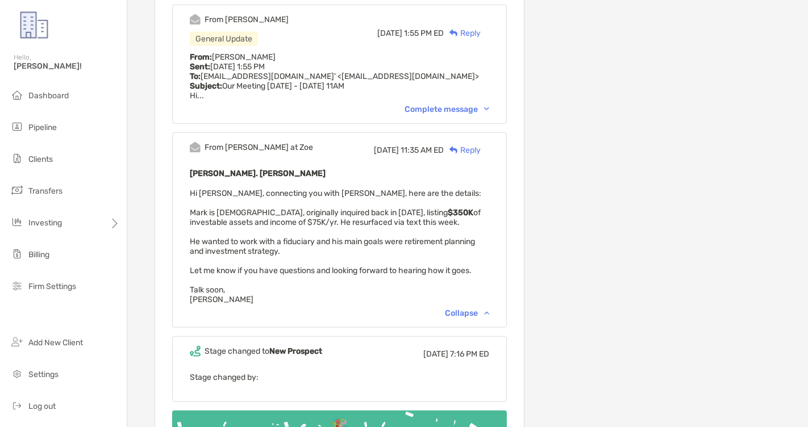
scroll to position [505, 0]
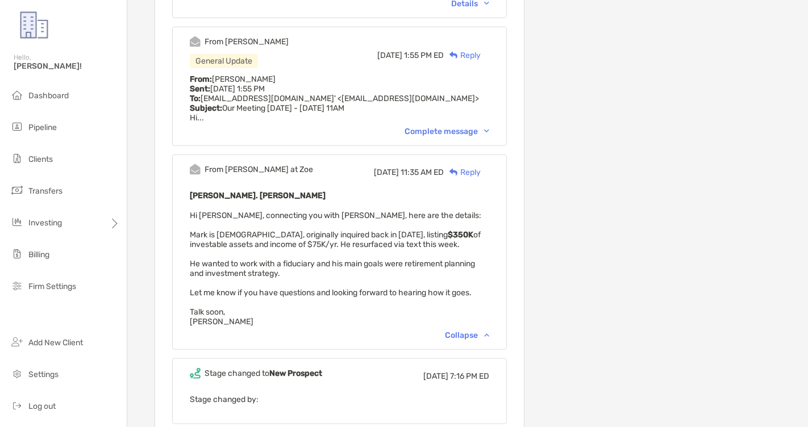
click at [471, 127] on div "Complete message" at bounding box center [446, 132] width 85 height 10
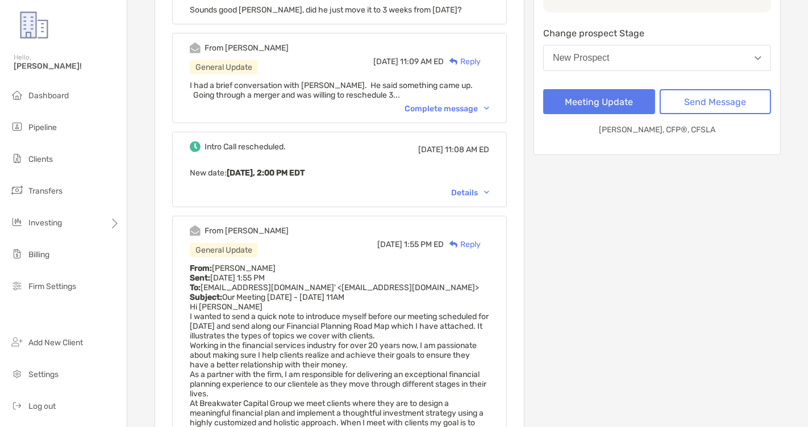
scroll to position [316, 0]
click at [457, 110] on div "From [PERSON_NAME] General Update [DATE] 11:09 AM ED Reply I had a brief conver…" at bounding box center [339, 79] width 335 height 90
click at [460, 109] on div "Complete message" at bounding box center [446, 110] width 85 height 10
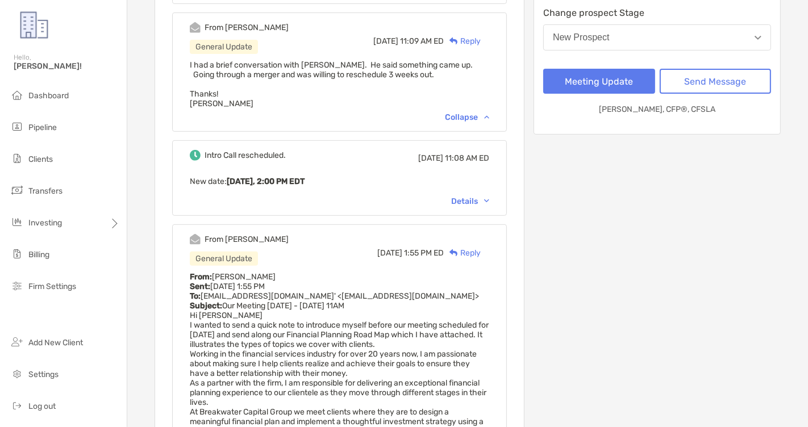
scroll to position [386, 0]
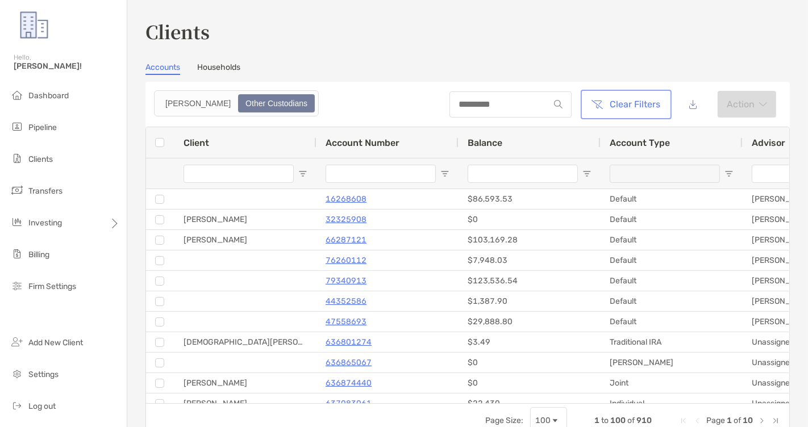
click at [629, 106] on button "Clear Filters" at bounding box center [626, 104] width 86 height 25
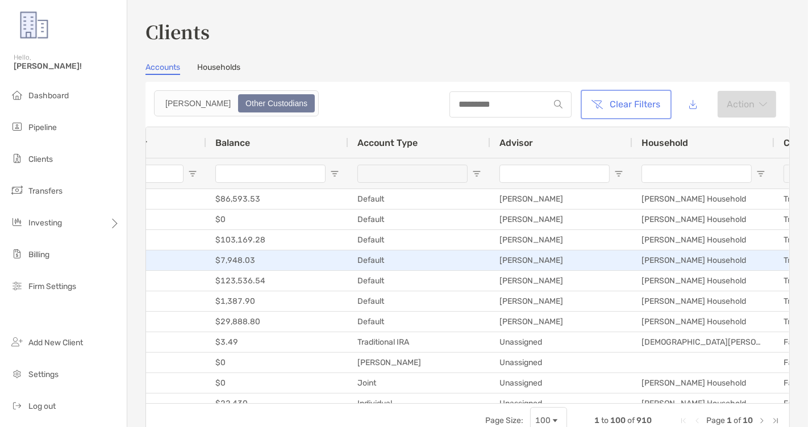
scroll to position [0, 520]
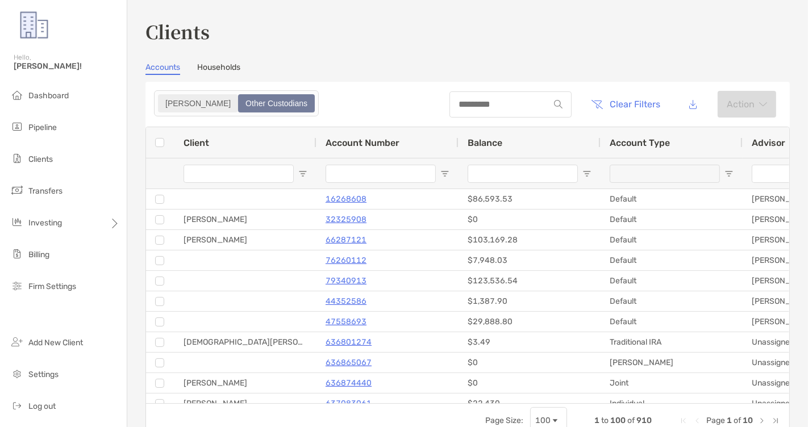
click at [177, 106] on div "[PERSON_NAME]" at bounding box center [198, 103] width 78 height 16
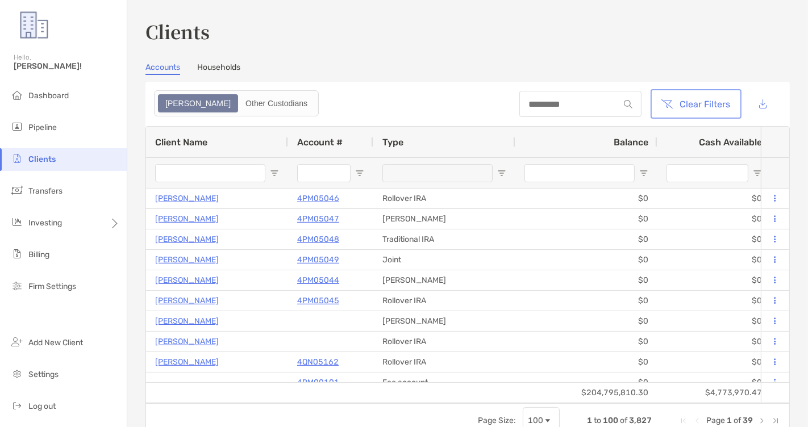
click at [669, 99] on button "Clear Filters" at bounding box center [696, 103] width 86 height 25
click at [692, 97] on button "Clear Filters" at bounding box center [696, 103] width 86 height 25
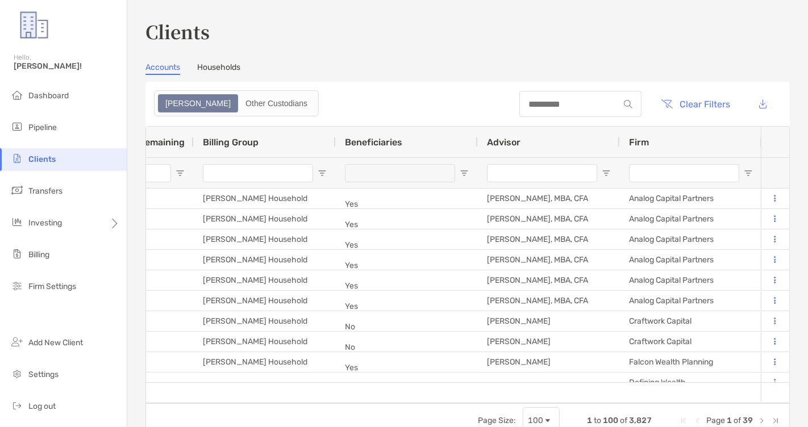
click at [655, 174] on input "Firm Filter Input" at bounding box center [684, 173] width 110 height 18
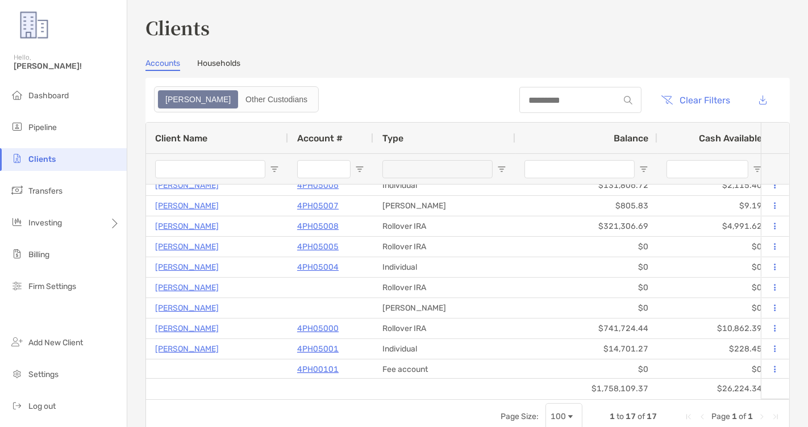
type input "**********"
click at [696, 103] on button "Clear Filters" at bounding box center [696, 99] width 86 height 25
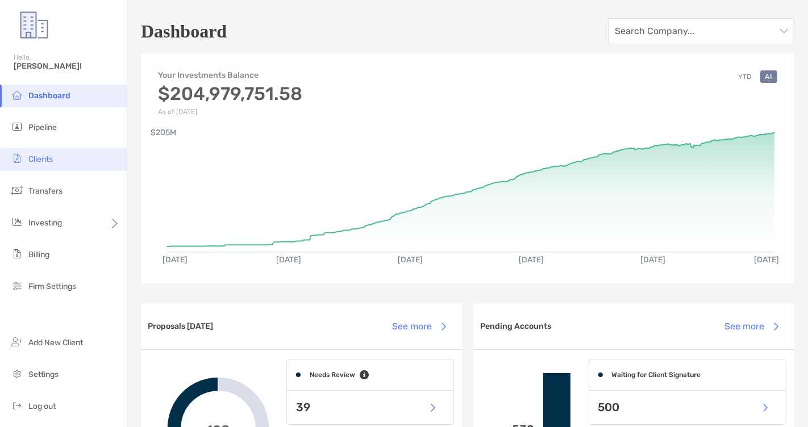
click at [81, 165] on li "Clients" at bounding box center [63, 159] width 127 height 23
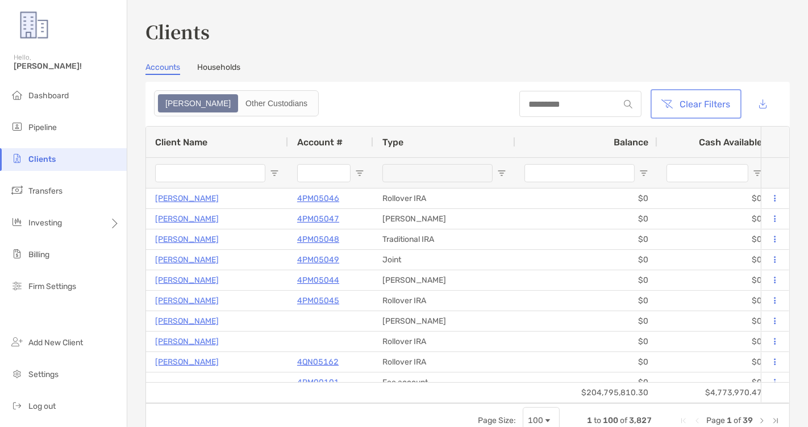
click at [694, 100] on button "Clear Filters" at bounding box center [696, 103] width 86 height 25
click at [233, 177] on input "Client Name Filter Input" at bounding box center [210, 173] width 110 height 18
click at [311, 171] on input "Account # Filter Input" at bounding box center [323, 173] width 53 height 18
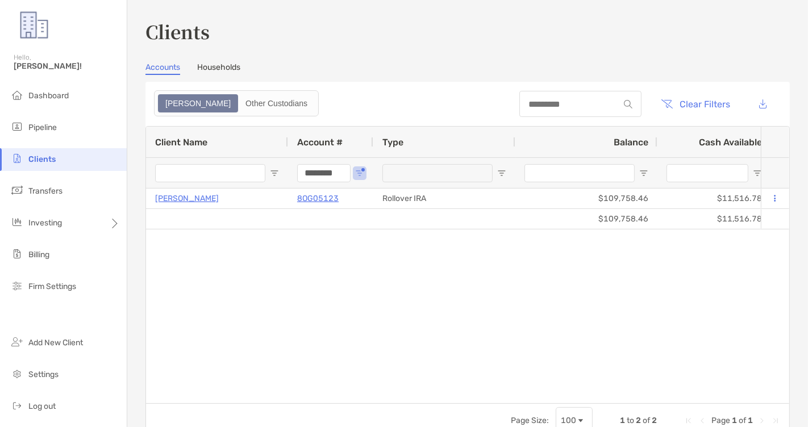
click at [329, 173] on input "********" at bounding box center [323, 173] width 53 height 18
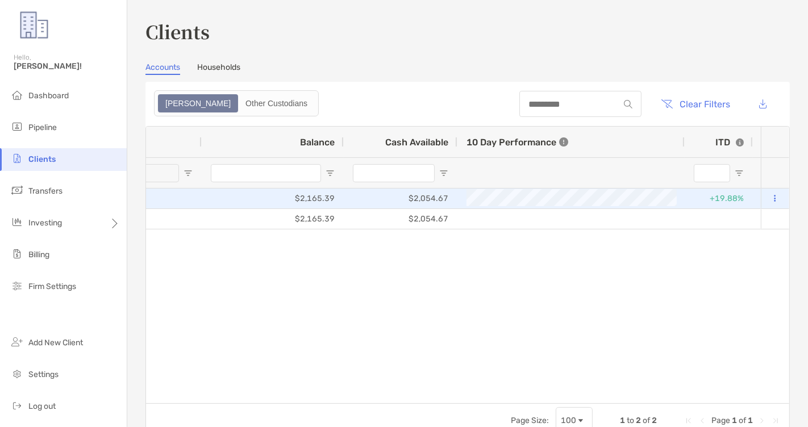
scroll to position [0, 591]
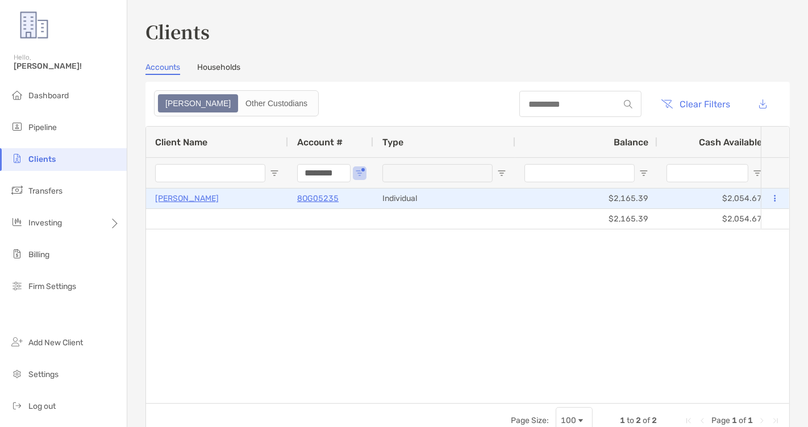
type input "********"
click at [320, 199] on p "8OG05235" at bounding box center [317, 198] width 41 height 14
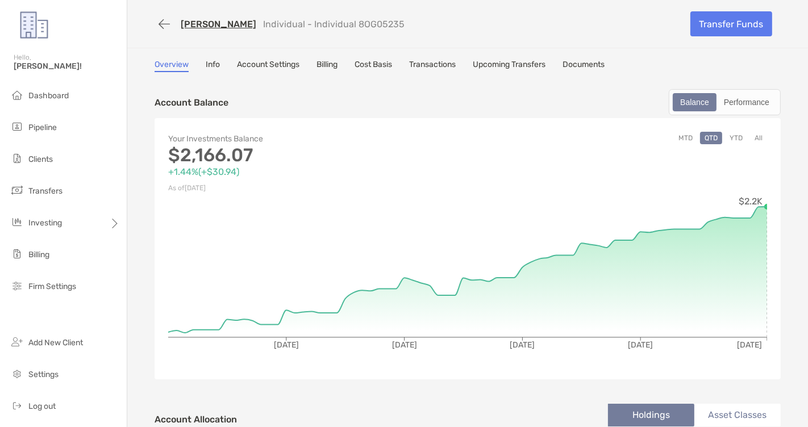
click at [214, 69] on link "Info" at bounding box center [213, 66] width 14 height 12
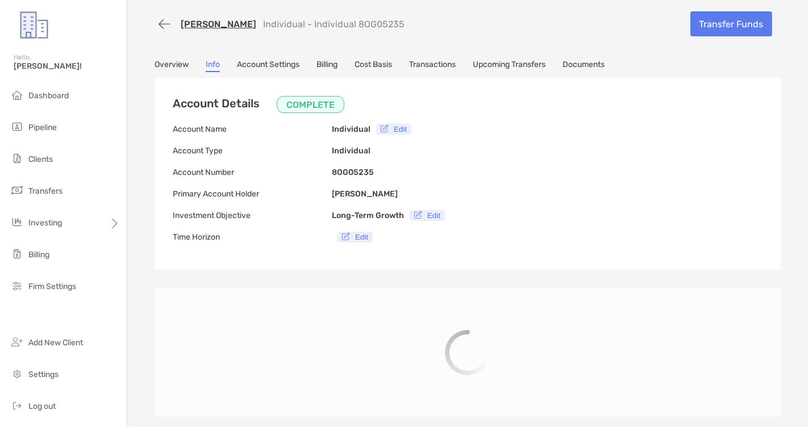
type input "**********"
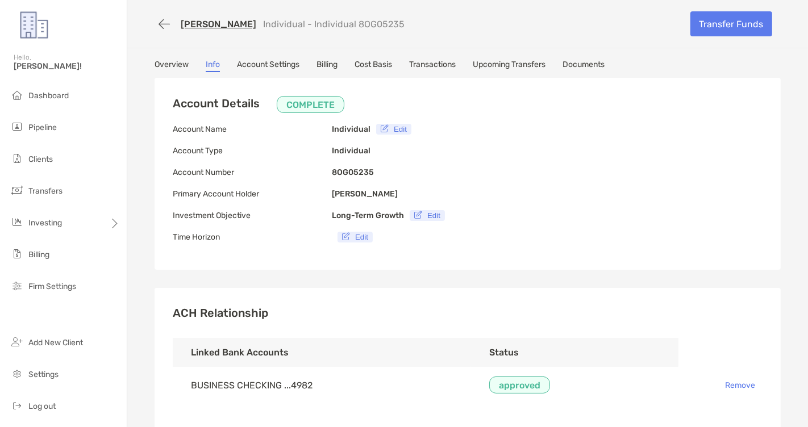
click at [285, 69] on link "Account Settings" at bounding box center [268, 66] width 62 height 12
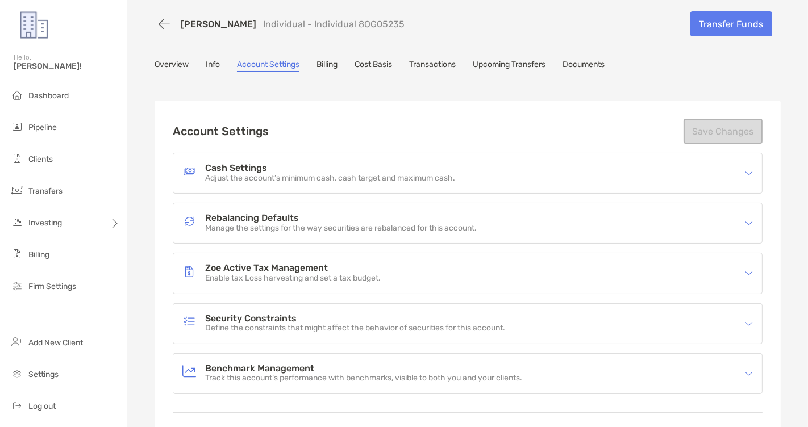
click at [233, 174] on p "Adjust the account’s minimum cash, cash target and maximum cash." at bounding box center [330, 179] width 250 height 10
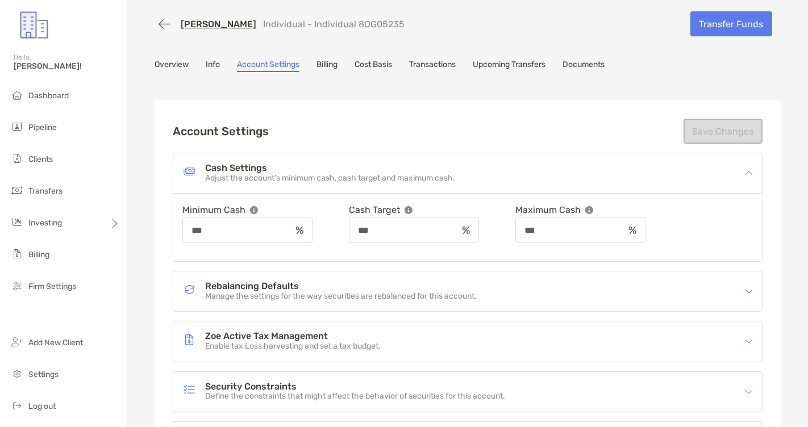
click at [233, 174] on p "Adjust the account’s minimum cash, cash target and maximum cash." at bounding box center [330, 179] width 250 height 10
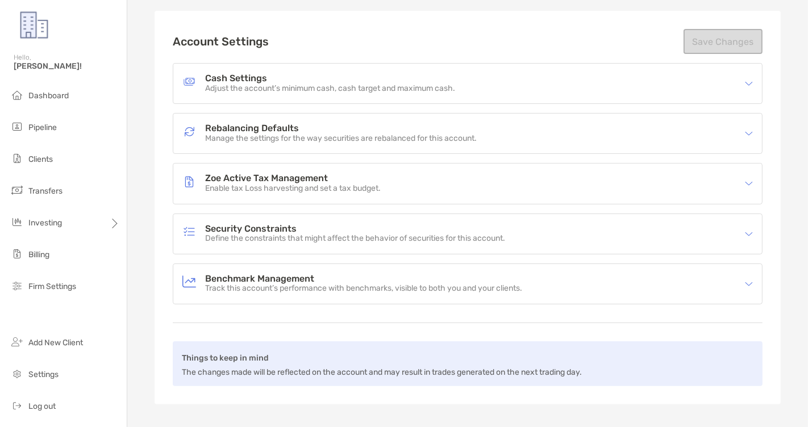
click at [268, 130] on h4 "Rebalancing Defaults" at bounding box center [340, 129] width 271 height 10
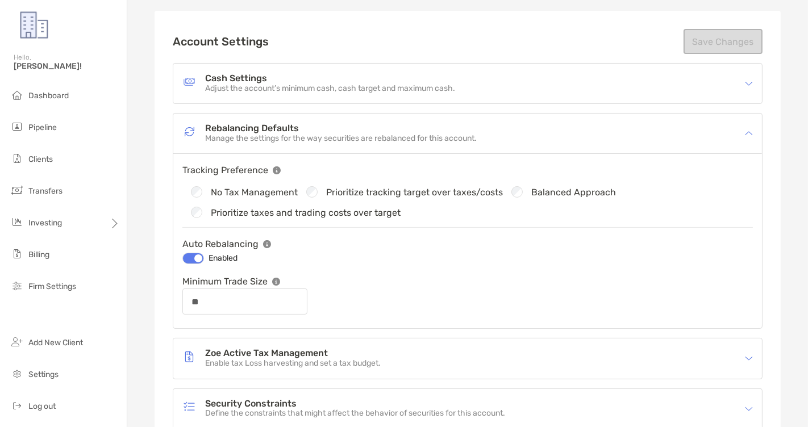
click at [268, 130] on h4 "Rebalancing Defaults" at bounding box center [340, 129] width 271 height 10
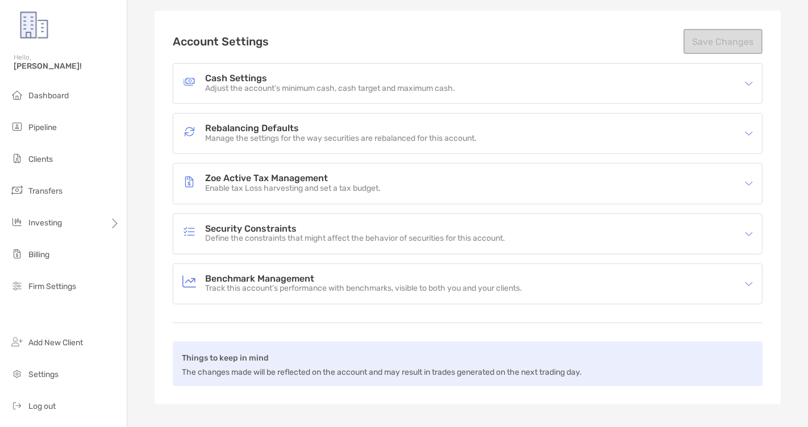
click at [266, 174] on h4 "Zoe Active Tax Management" at bounding box center [292, 179] width 175 height 10
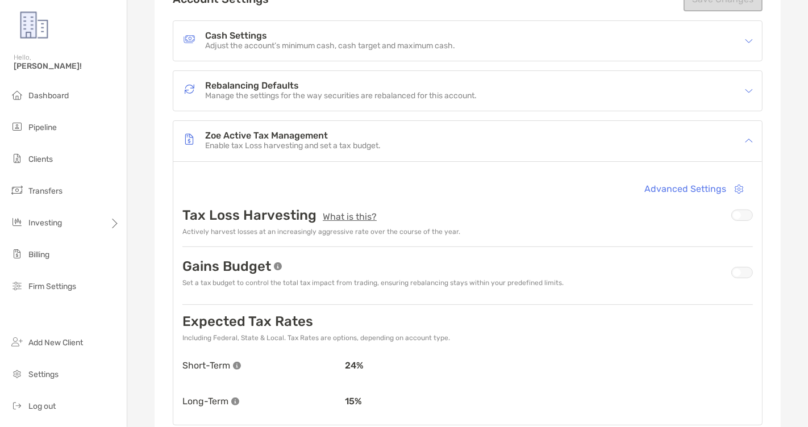
click at [272, 148] on div "Zoe Active Tax Management Enable tax Loss harvesting and set a tax budget." at bounding box center [459, 141] width 555 height 26
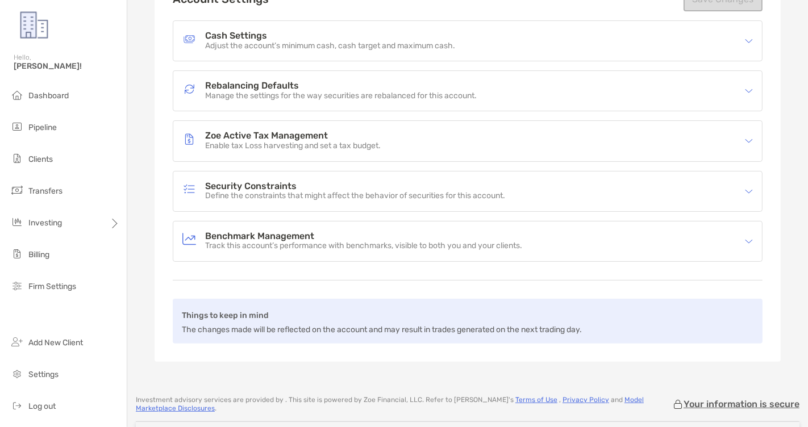
click at [270, 182] on h4 "Security Constraints" at bounding box center [355, 187] width 300 height 10
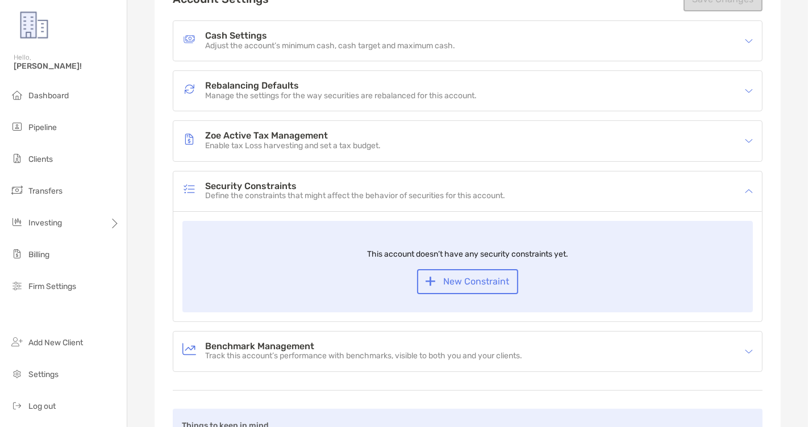
click at [290, 191] on p "Define the constraints that might affect the behavior of securities for this ac…" at bounding box center [355, 196] width 300 height 10
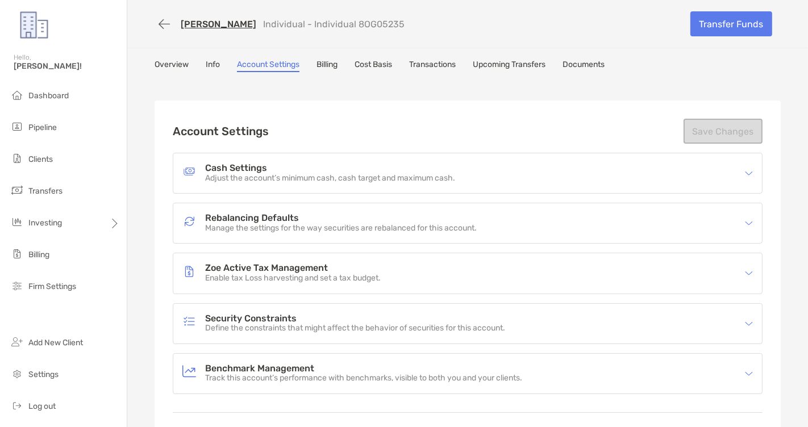
click at [182, 60] on link "Overview" at bounding box center [171, 66] width 34 height 12
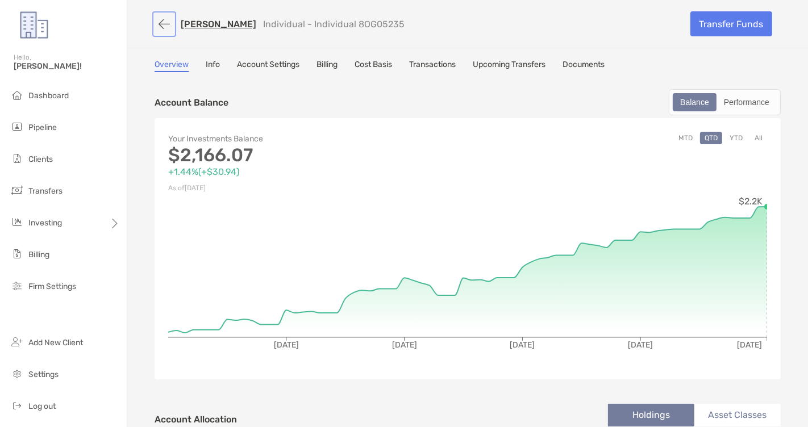
click at [161, 25] on button "button" at bounding box center [163, 24] width 19 height 21
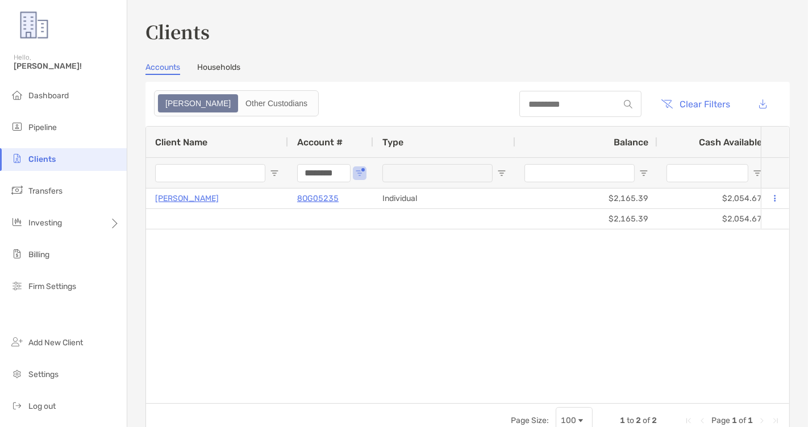
click at [330, 174] on input "********" at bounding box center [323, 173] width 53 height 18
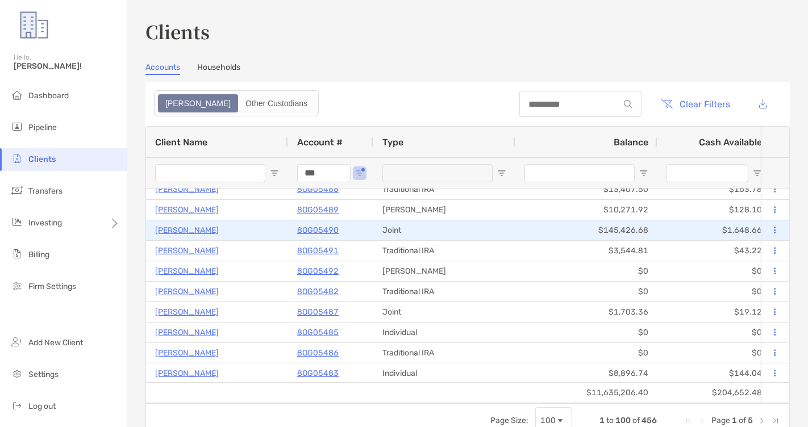
scroll to position [26, 0]
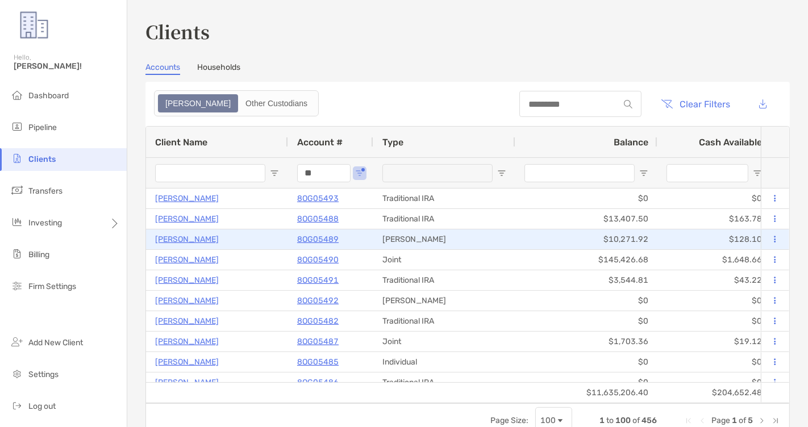
type input "*"
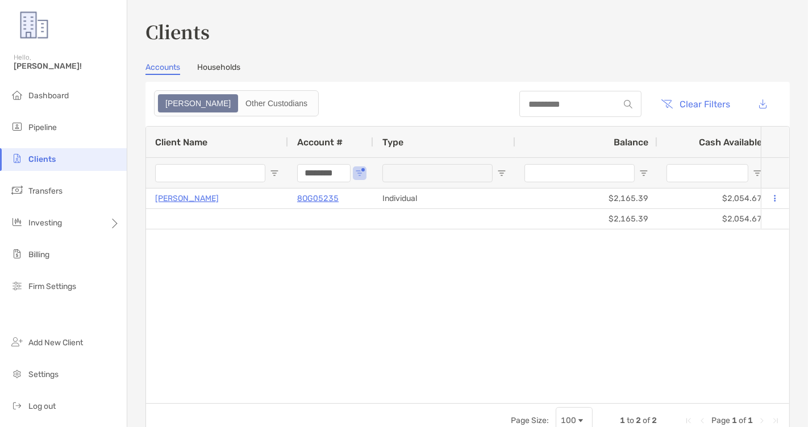
type input "********"
click at [685, 102] on button "Clear Filters" at bounding box center [696, 103] width 86 height 25
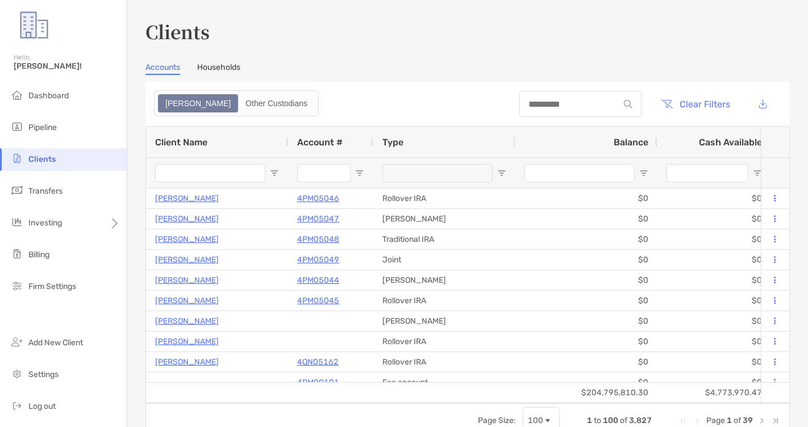
click at [312, 177] on input "Account # Filter Input" at bounding box center [323, 173] width 53 height 18
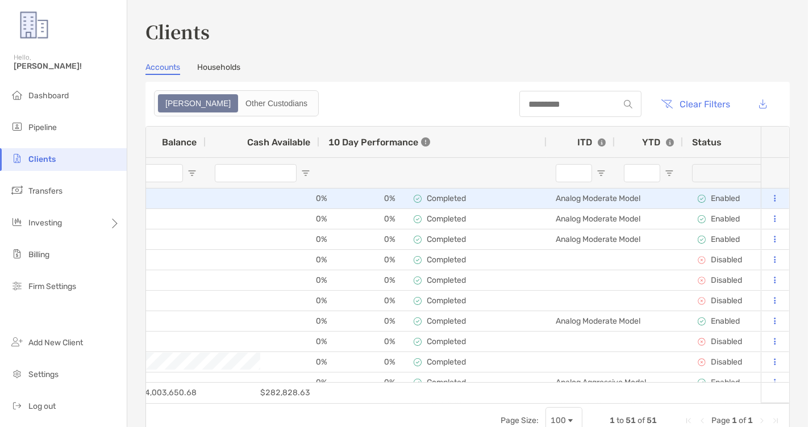
scroll to position [0, 894]
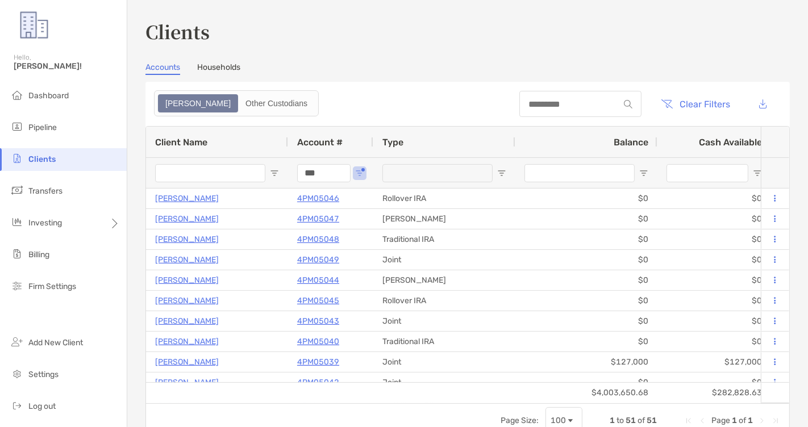
type input "***"
click at [691, 99] on button "Clear Filters" at bounding box center [696, 103] width 86 height 25
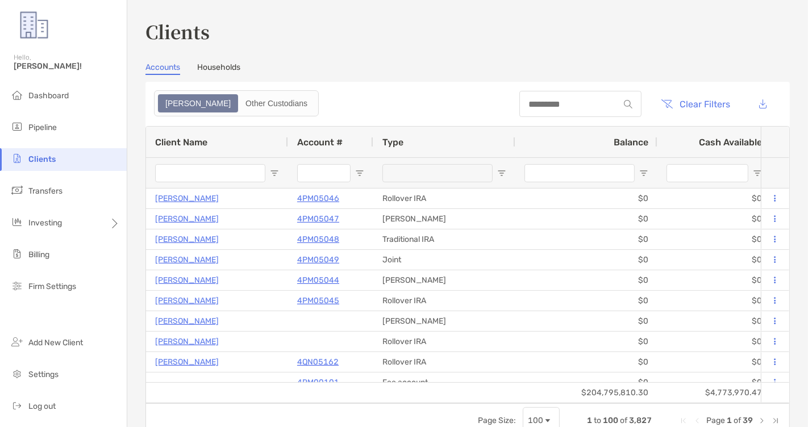
click at [315, 168] on input "Account # Filter Input" at bounding box center [323, 173] width 53 height 18
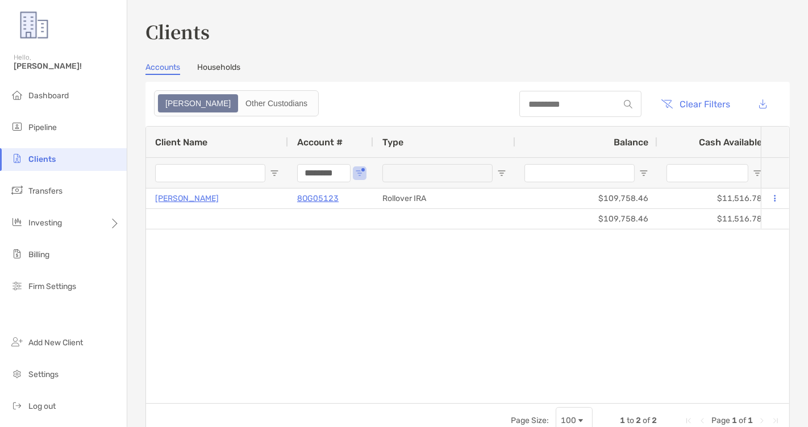
type input "********"
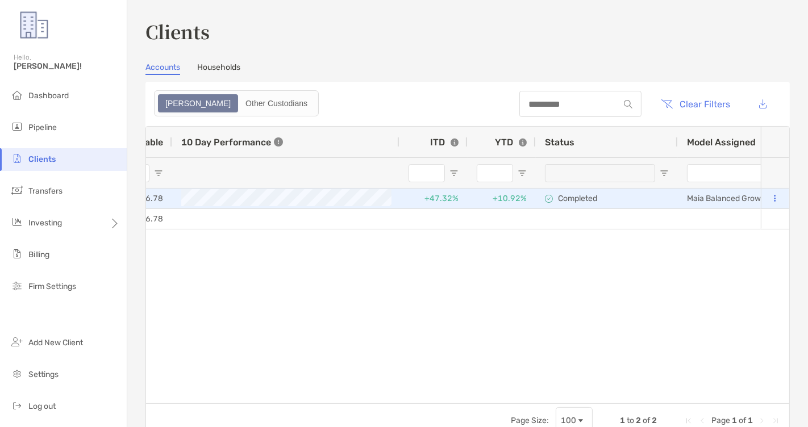
scroll to position [0, 1055]
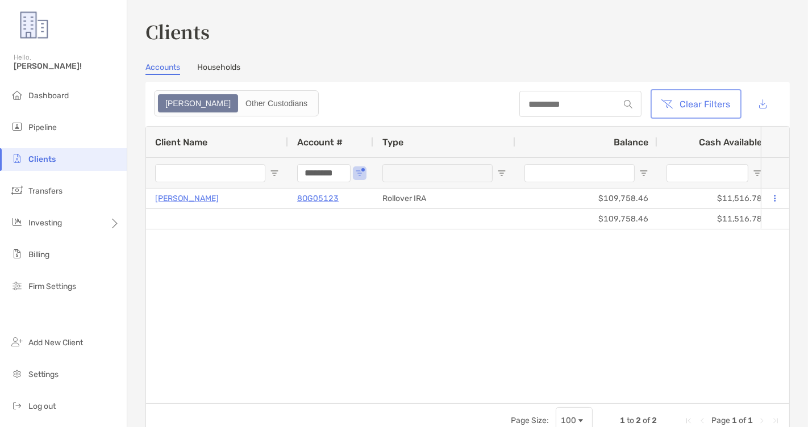
click at [692, 105] on button "Clear Filters" at bounding box center [696, 103] width 86 height 25
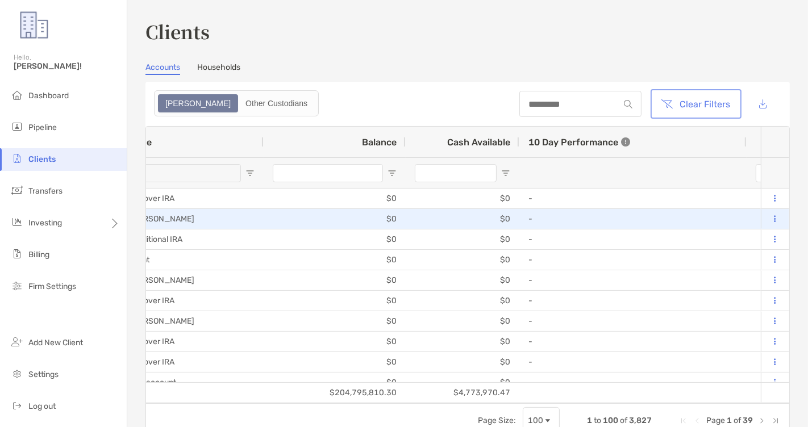
scroll to position [0, 606]
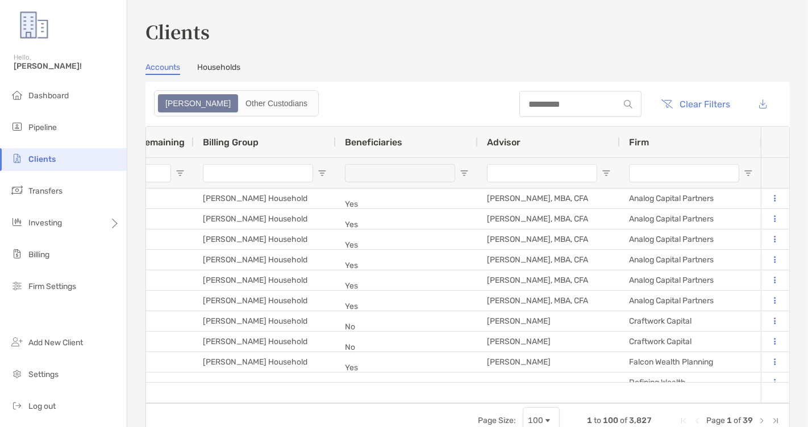
click at [662, 173] on input "Firm Filter Input" at bounding box center [684, 173] width 110 height 18
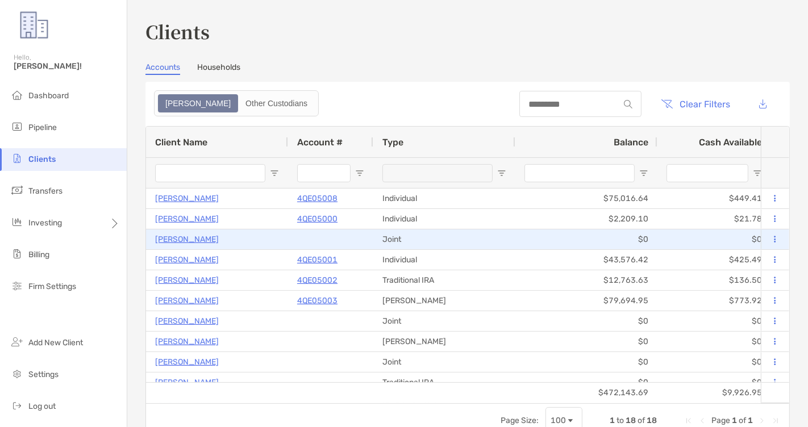
type input "*******"
click at [203, 240] on p "Charles Crystal" at bounding box center [187, 239] width 64 height 14
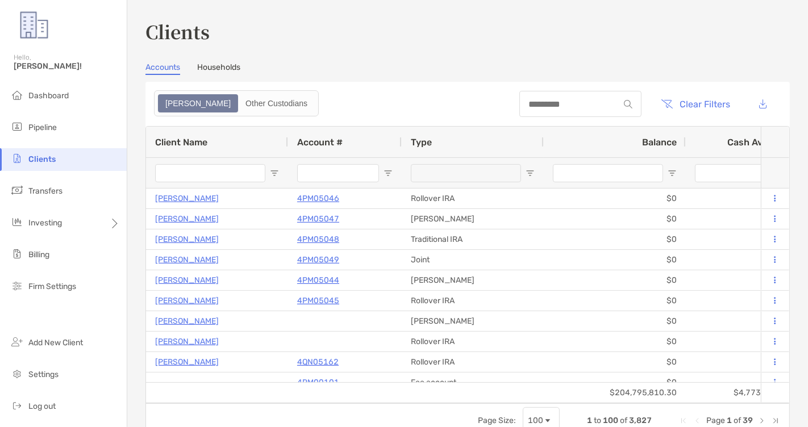
type input "*******"
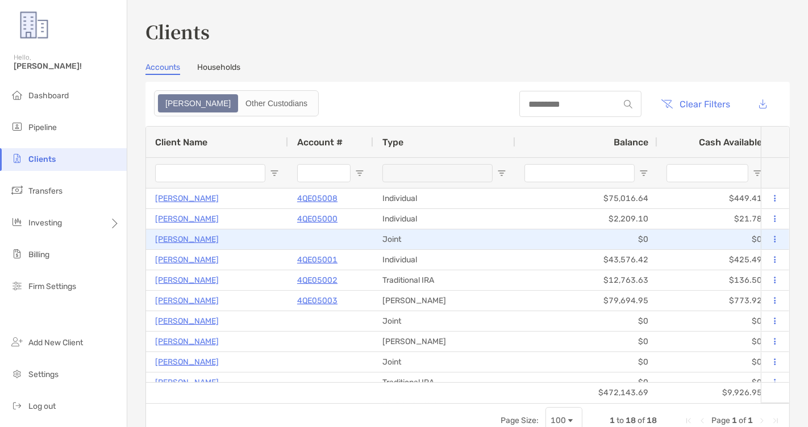
click at [776, 237] on button at bounding box center [775, 239] width 10 height 11
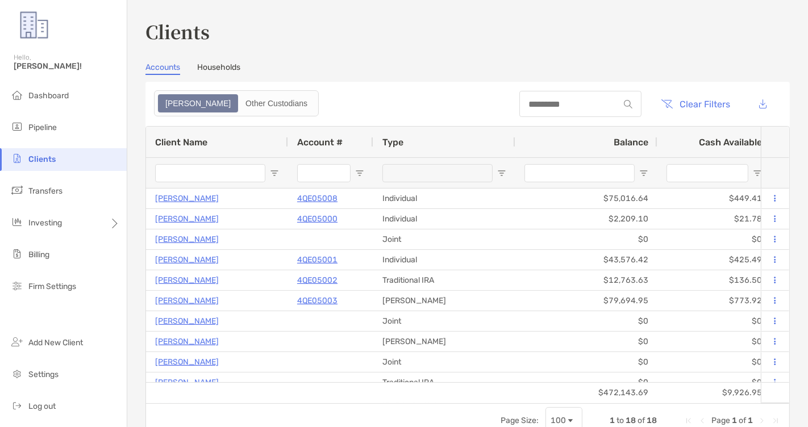
click at [478, 107] on header "Clear Filters" at bounding box center [467, 104] width 644 height 44
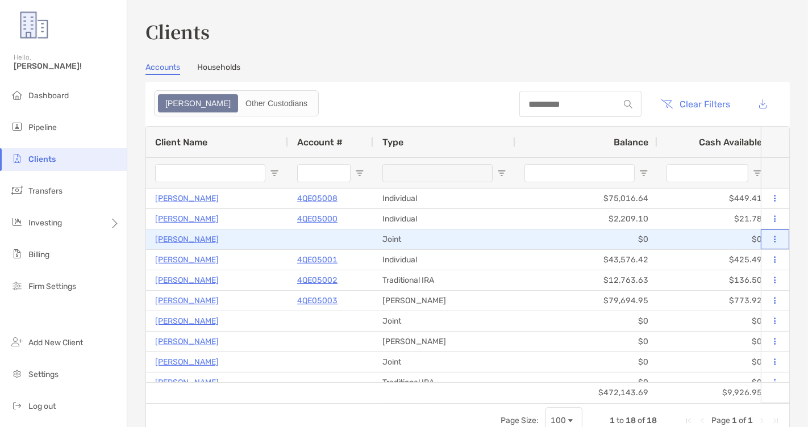
click at [776, 240] on button at bounding box center [775, 239] width 10 height 11
